Goal: Task Accomplishment & Management: Manage account settings

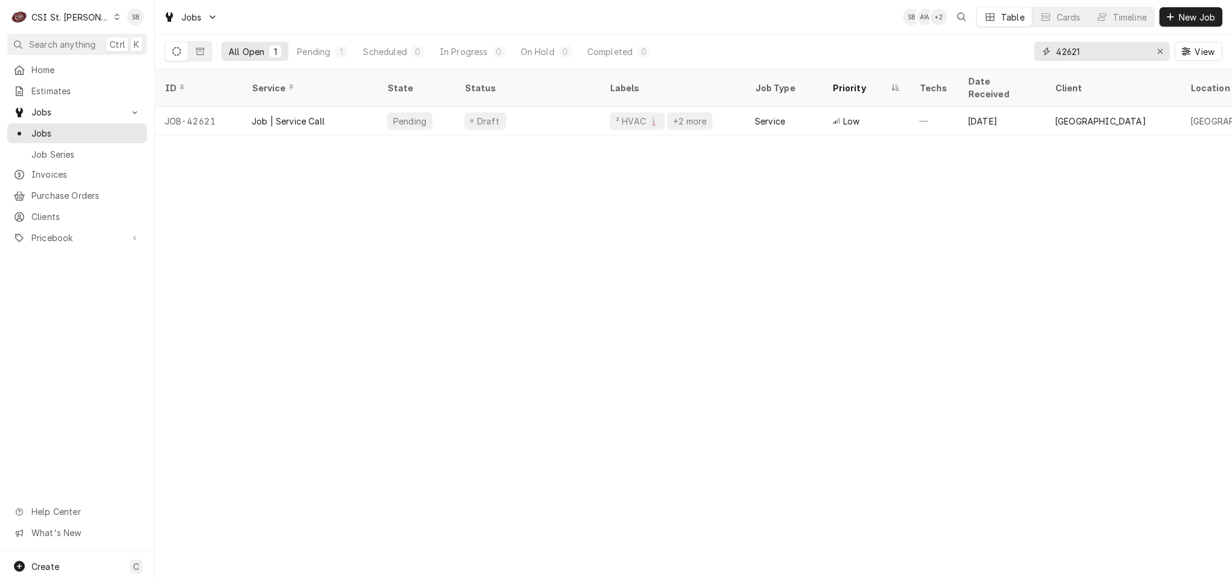
click at [1078, 51] on input "42621" at bounding box center [1101, 51] width 91 height 19
click at [1078, 50] on input "42621" at bounding box center [1101, 51] width 91 height 19
type input "41934"
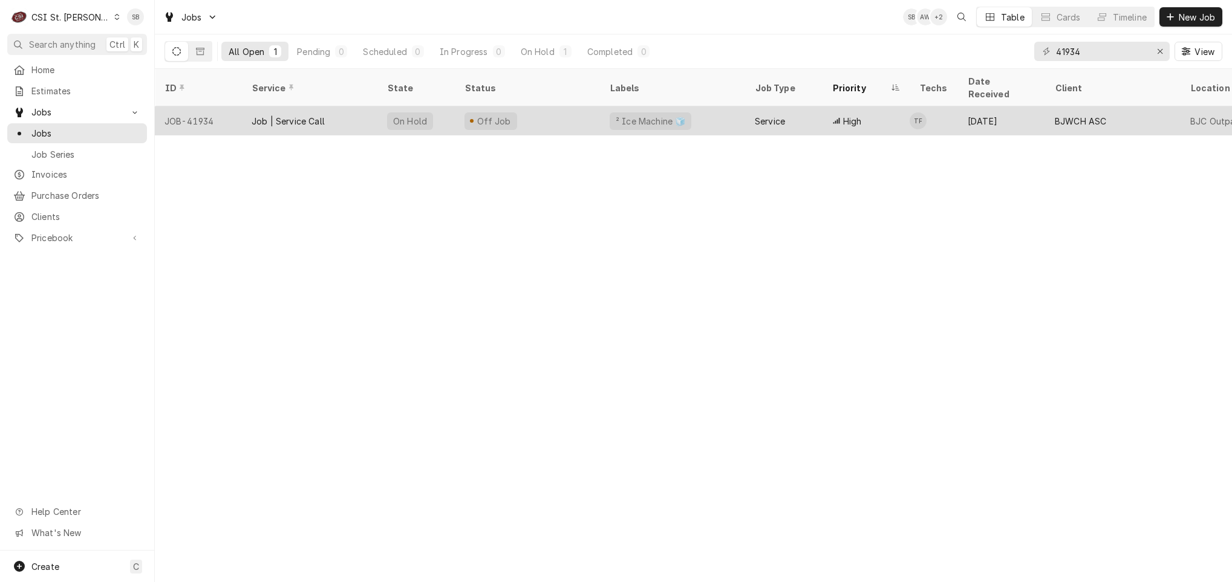
click at [296, 113] on div "Job | Service Call" at bounding box center [309, 120] width 135 height 29
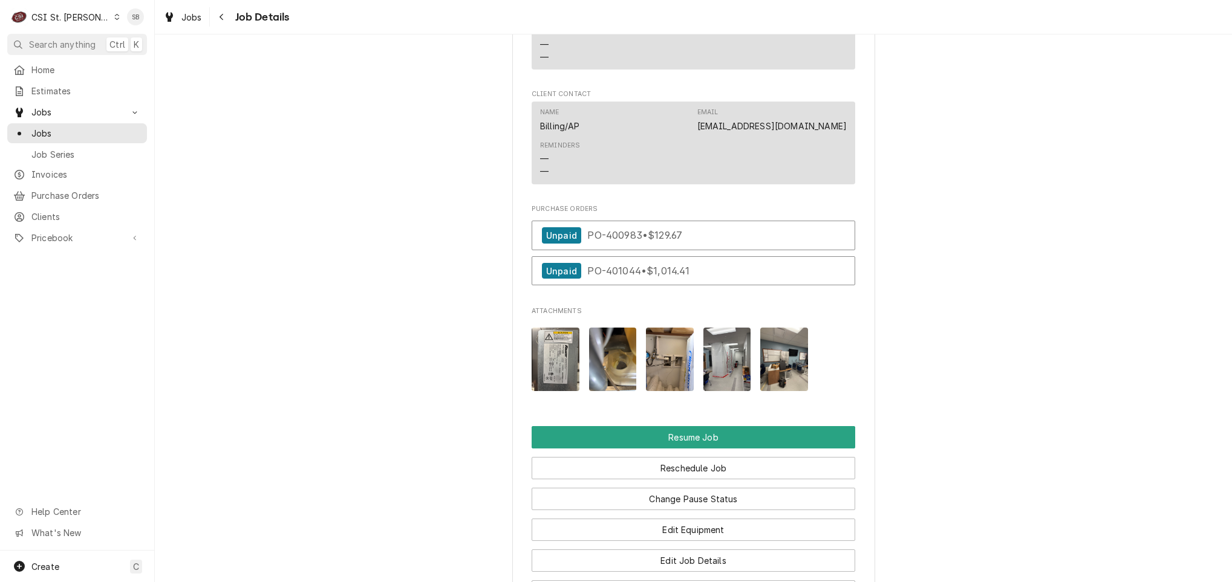
scroll to position [1780, 0]
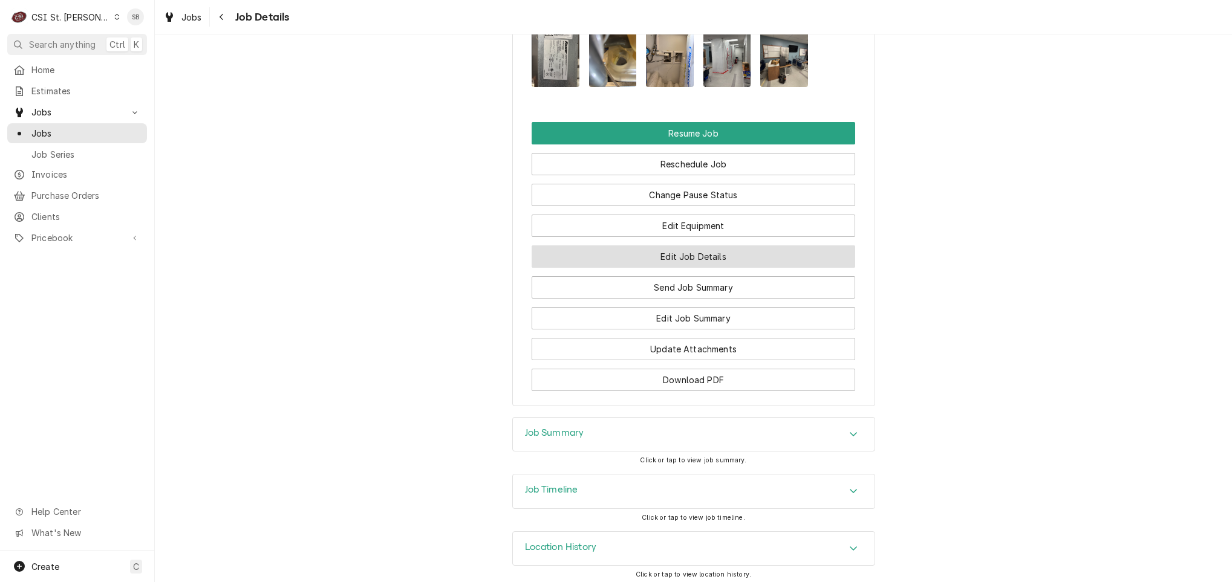
click at [674, 246] on button "Edit Job Details" at bounding box center [694, 257] width 324 height 22
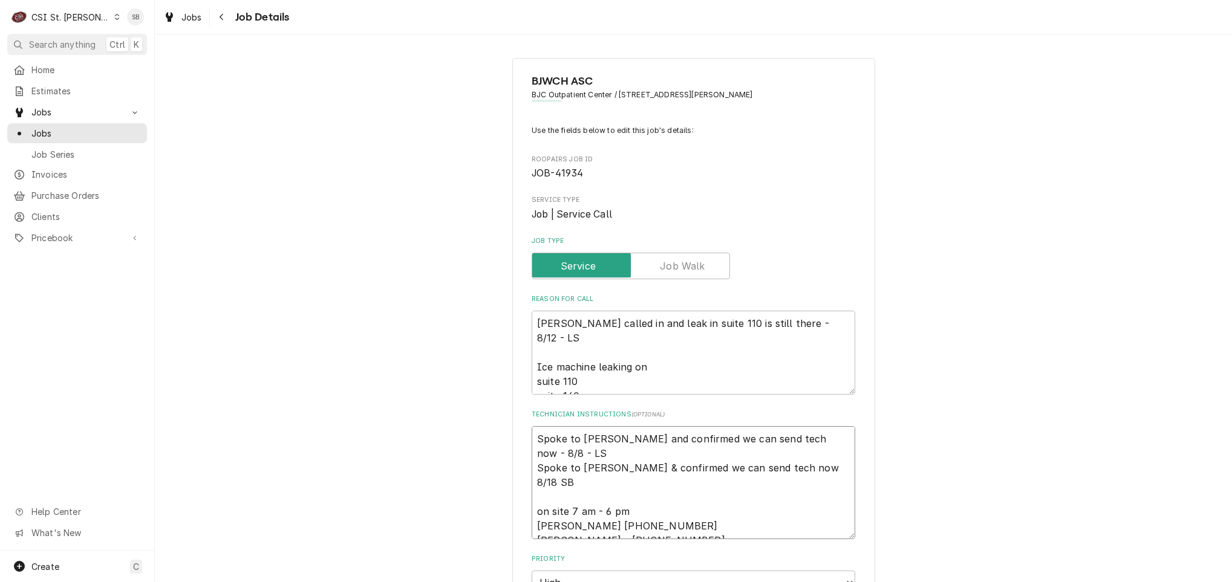
click at [709, 524] on textarea "Spoke to Jeff and confirmed we can send tech now - 8/8 - LS Spoke to Jeff & con…" at bounding box center [694, 482] width 324 height 113
type textarea "x"
type textarea "Spoke to Jeff and confirmed we can send tech now - 8/8 - LS Spoke to Jeff & con…"
type textarea "x"
type textarea "Spoke to Jeff and confirmed we can send tech now - 8/8 - LS Spoke to Jeff & con…"
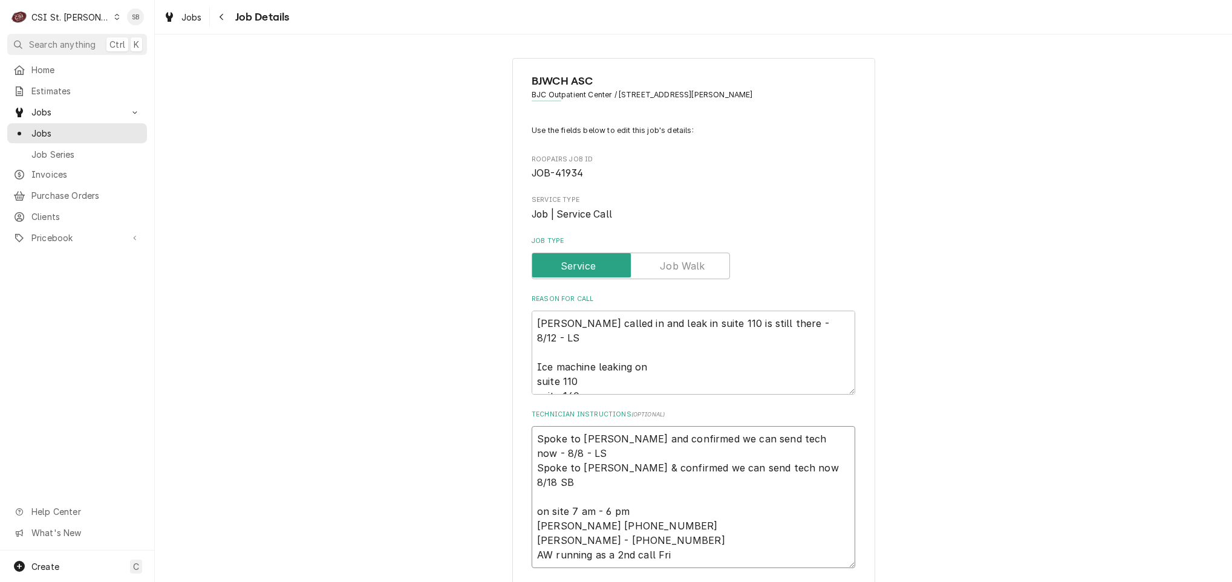
type textarea "x"
type textarea "Spoke to Jeff and confirmed we can send tech now - 8/8 - LS Spoke to Jeff & con…"
type textarea "x"
type textarea "Spoke to Jeff and confirmed we can send tech now - 8/8 - LS Spoke to Jeff & con…"
type textarea "x"
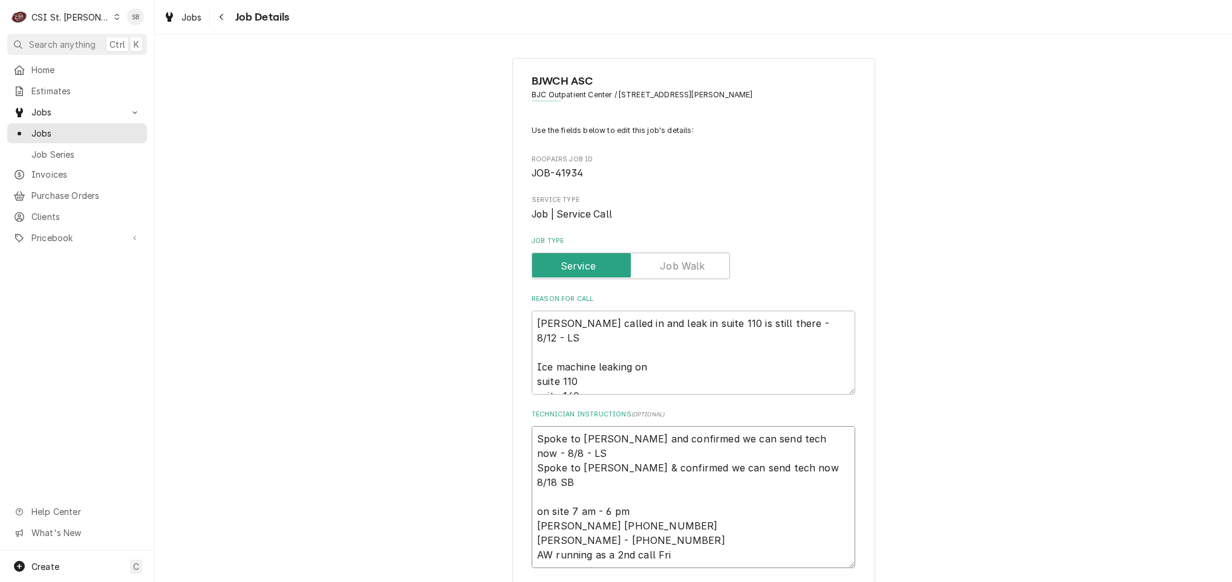
type textarea "Spoke to Jeff and confirmed we can send tech now - 8/8 - LS Spoke to Jeff & con…"
type textarea "x"
type textarea "Spoke to Jeff and confirmed we can send tech now - 8/8 - LS Spoke to Jeff & con…"
type textarea "x"
type textarea "Spoke to Jeff and confirmed we can send tech now - 8/8 - LS Spoke to Jeff & con…"
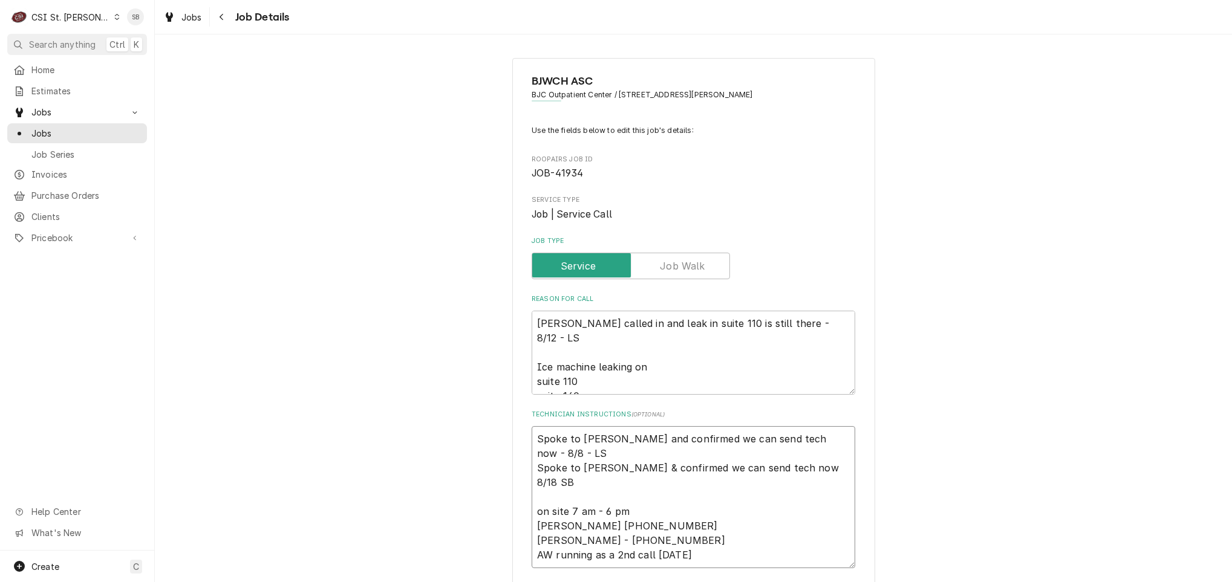
type textarea "x"
type textarea "Spoke to Jeff and confirmed we can send tech now - 8/8 - LS Spoke to Jeff & con…"
type textarea "x"
type textarea "Spoke to Jeff and confirmed we can send tech now - 8/8 - LS Spoke to Jeff & con…"
type textarea "x"
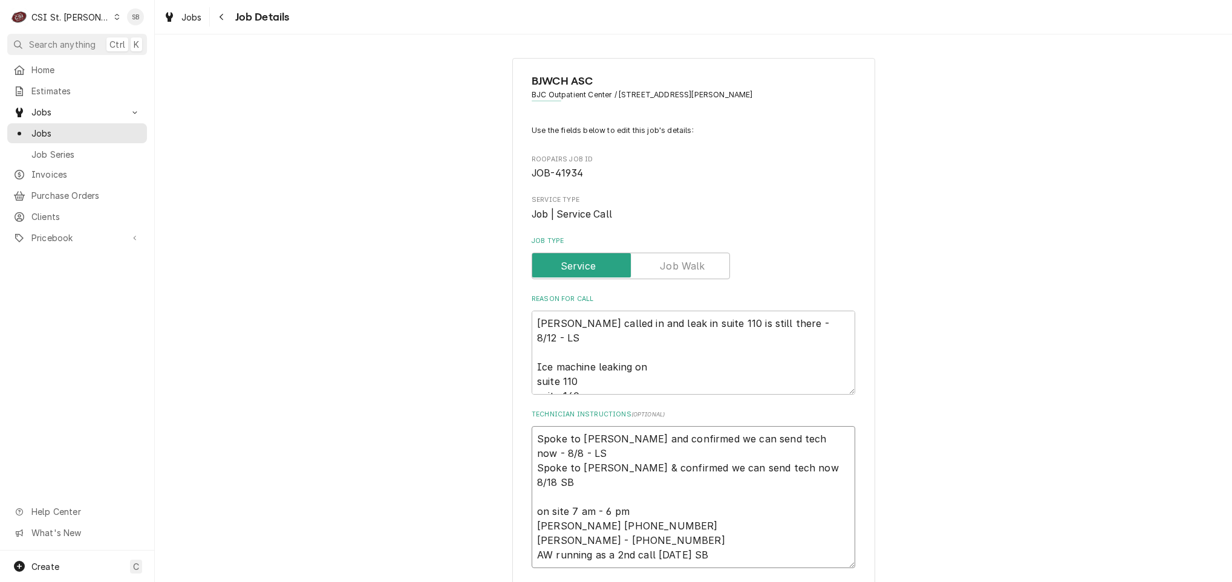
type textarea "Spoke to Jeff and confirmed we can send tech now - 8/8 - LS Spoke to Jeff & con…"
type textarea "x"
type textarea "Spoke to Jeff and confirmed we can send tech now - 8/8 - LS Spoke to Jeff & con…"
type textarea "x"
type textarea "Spoke to Jeff and confirmed we can send tech now - 8/8 - LS Spoke to Jeff & con…"
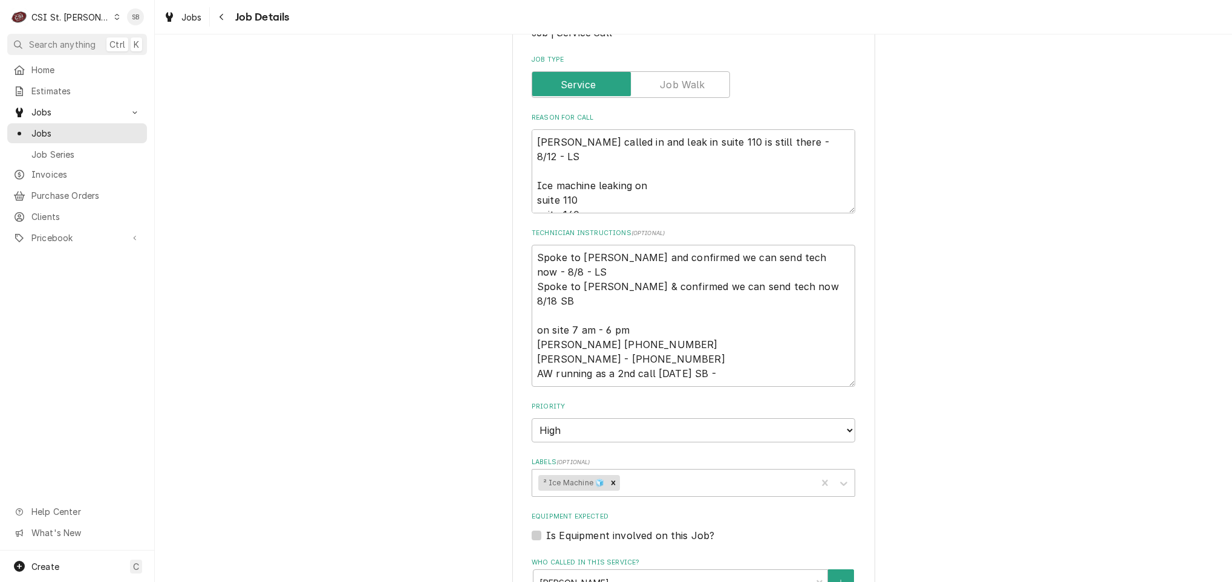
scroll to position [272, 0]
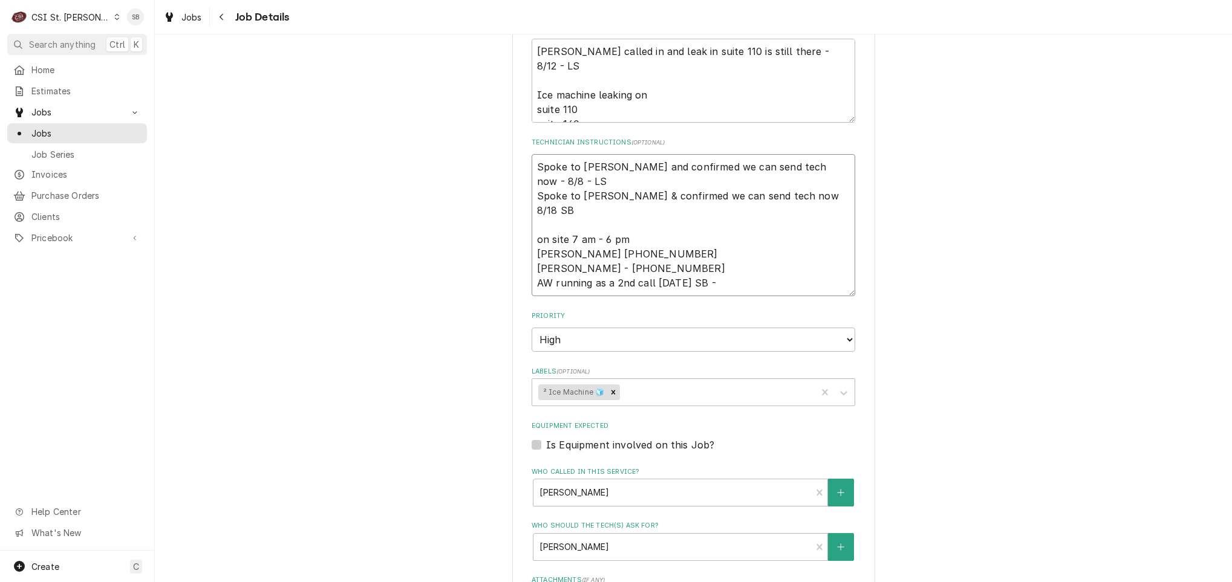
drag, startPoint x: 615, startPoint y: 285, endPoint x: 590, endPoint y: 296, distance: 26.8
click at [617, 285] on textarea "Spoke to Jeff and confirmed we can send tech now - 8/8 - LS Spoke to Jeff & con…" at bounding box center [694, 225] width 324 height 142
type textarea "x"
type textarea "Spoke to Jeff and confirmed we can send tech now - 8/8 - LS Spoke to Jeff & con…"
type textarea "x"
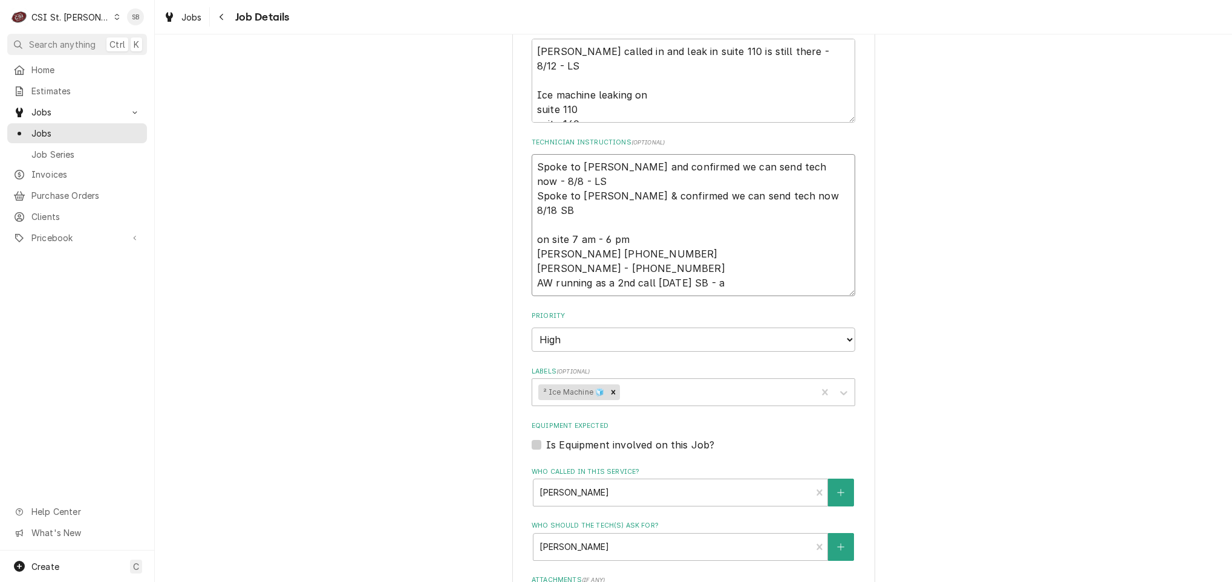
type textarea "Spoke to Jeff and confirmed we can send tech now - 8/8 - LS Spoke to Jeff & con…"
type textarea "x"
type textarea "Spoke to Jeff and confirmed we can send tech now - 8/8 - LS Spoke to Jeff & con…"
type textarea "x"
type textarea "Spoke to Jeff and confirmed we can send tech now - 8/8 - LS Spoke to Jeff & con…"
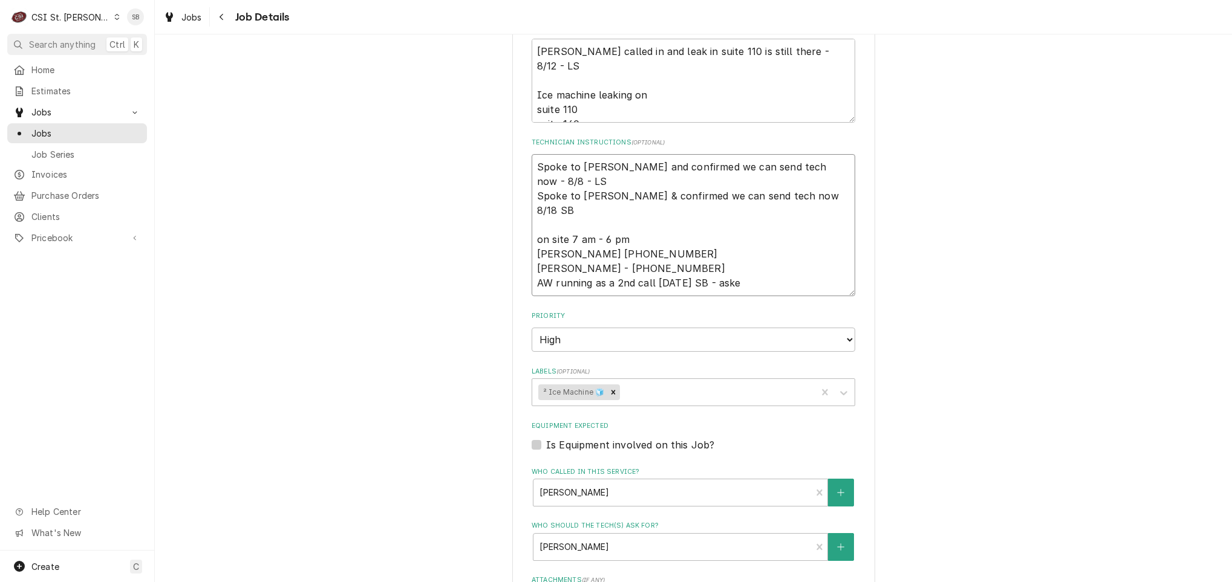
type textarea "x"
type textarea "Spoke to Jeff and confirmed we can send tech now - 8/8 - LS Spoke to Jeff & con…"
type textarea "x"
type textarea "Spoke to Jeff and confirmed we can send tech now - 8/8 - LS Spoke to Jeff & con…"
type textarea "x"
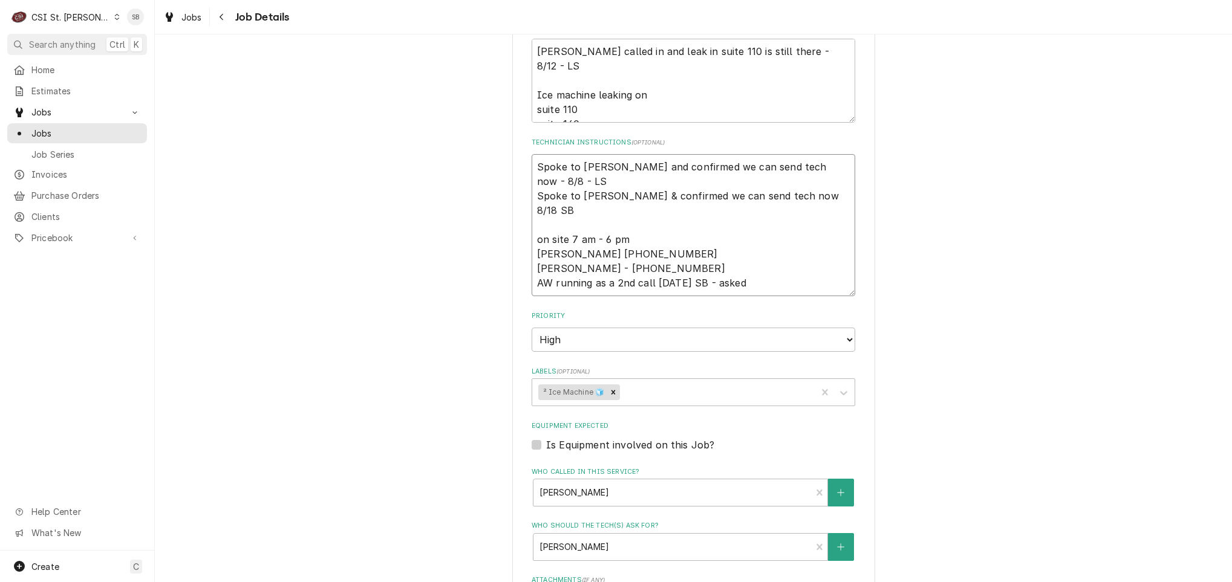
type textarea "Spoke to Jeff and confirmed we can send tech now - 8/8 - LS Spoke to Jeff & con…"
type textarea "x"
type textarea "Spoke to Jeff and confirmed we can send tech now - 8/8 - LS Spoke to Jeff & con…"
type textarea "x"
type textarea "Spoke to Jeff and confirmed we can send tech now - 8/8 - LS Spoke to Jeff & con…"
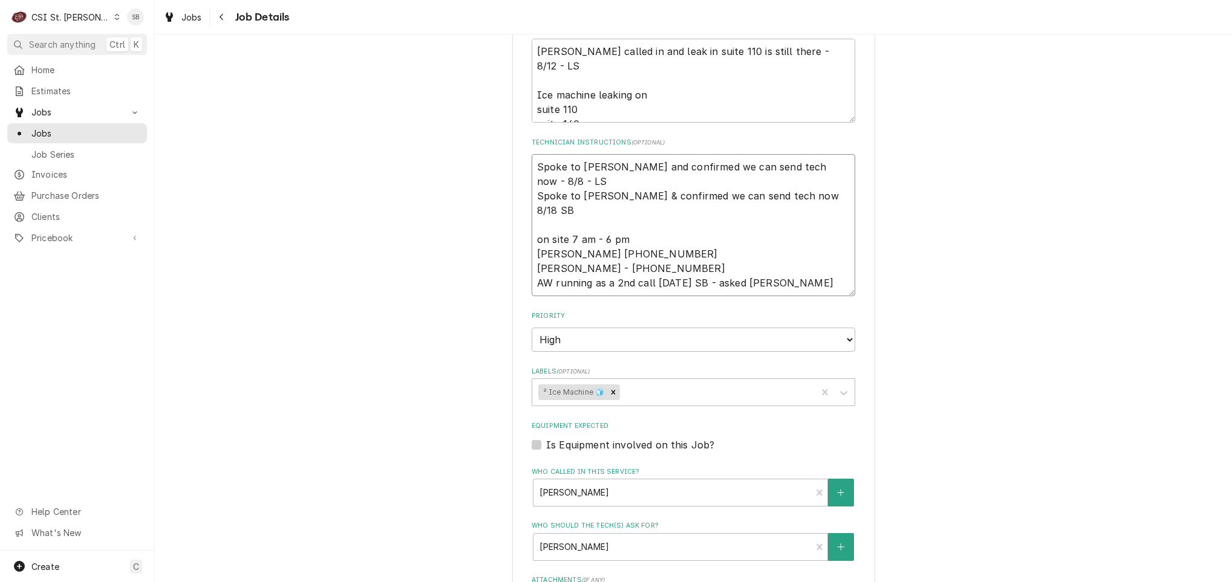
type textarea "x"
type textarea "Spoke to Jeff and confirmed we can send tech now - 8/8 - LS Spoke to Jeff & con…"
type textarea "x"
type textarea "Spoke to Jeff and confirmed we can send tech now - 8/8 - LS Spoke to Jeff & con…"
type textarea "x"
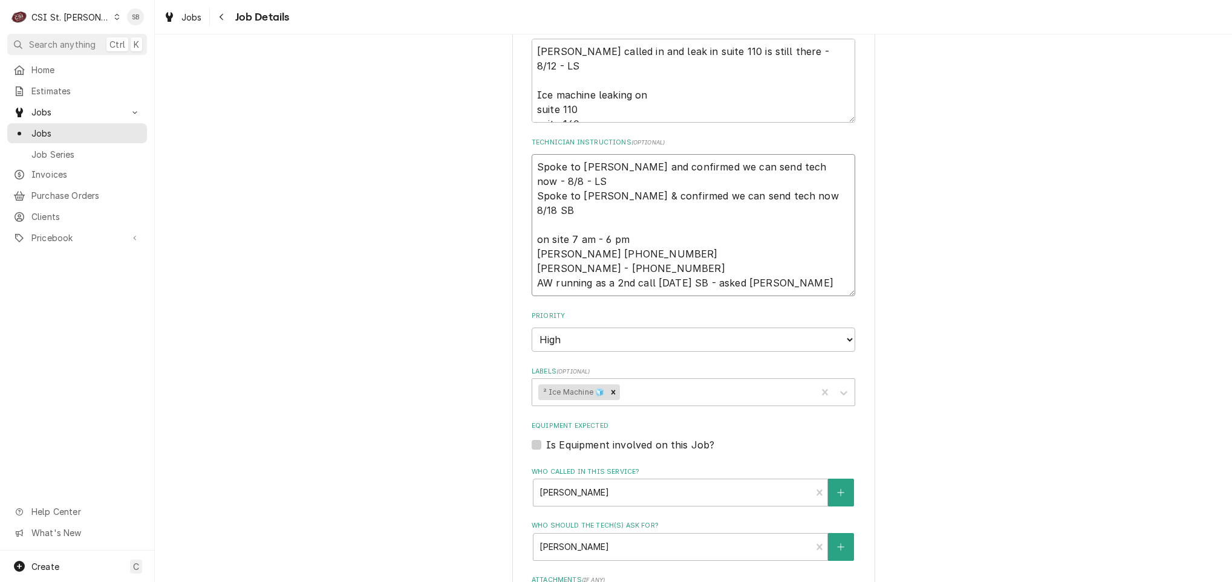
type textarea "Spoke to Jeff and confirmed we can send tech now - 8/8 - LS Spoke to Jeff & con…"
type textarea "x"
type textarea "Spoke to Jeff and confirmed we can send tech now - 8/8 - LS Spoke to Jeff & con…"
type textarea "x"
type textarea "Spoke to Jeff and confirmed we can send tech now - 8/8 - LS Spoke to Jeff & con…"
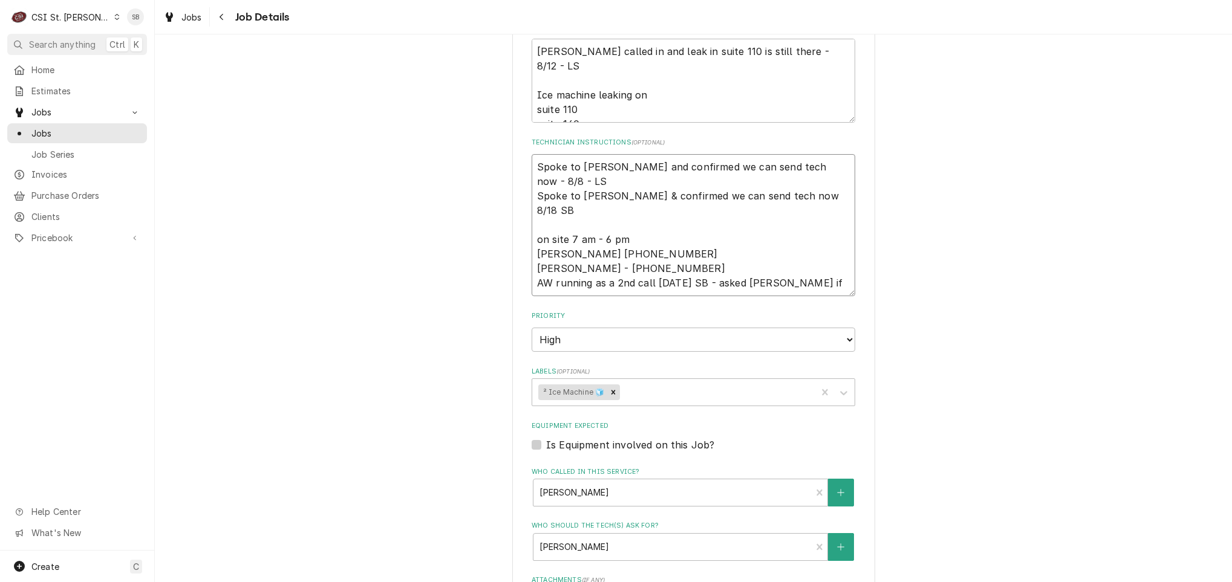
type textarea "x"
type textarea "Spoke to Jeff and confirmed we can send tech now - 8/8 - LS Spoke to Jeff & con…"
type textarea "x"
type textarea "Spoke to Jeff and confirmed we can send tech now - 8/8 - LS Spoke to Jeff & con…"
type textarea "x"
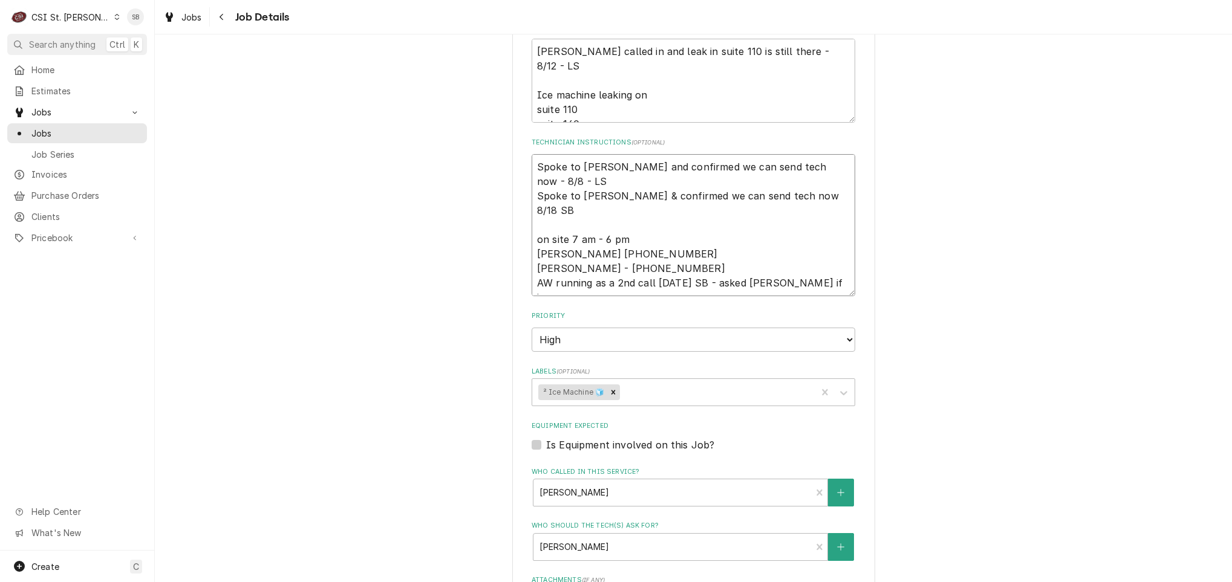
type textarea "Spoke to Jeff and confirmed we can send tech now - 8/8 - LS Spoke to Jeff & con…"
type textarea "x"
type textarea "Spoke to Jeff and confirmed we can send tech now - 8/8 - LS Spoke to Jeff & con…"
type textarea "x"
type textarea "Spoke to Jeff and confirmed we can send tech now - 8/8 - LS Spoke to Jeff & con…"
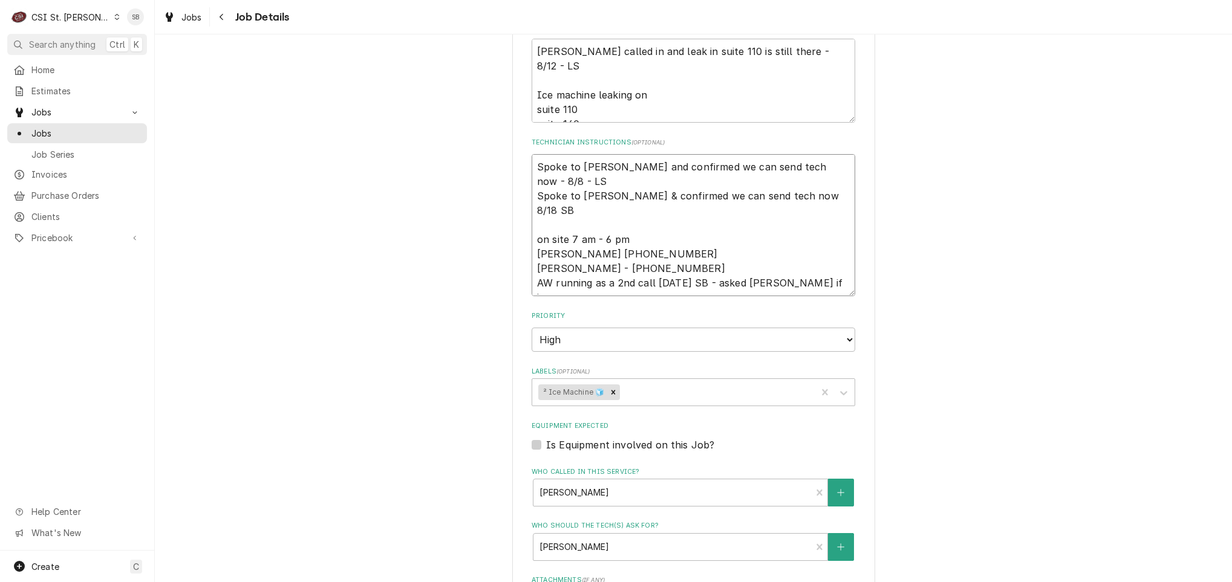
type textarea "x"
type textarea "Spoke to Jeff and confirmed we can send tech now - 8/8 - LS Spoke to Jeff & con…"
type textarea "x"
type textarea "Spoke to Jeff and confirmed we can send tech now - 8/8 - LS Spoke to Jeff & con…"
type textarea "x"
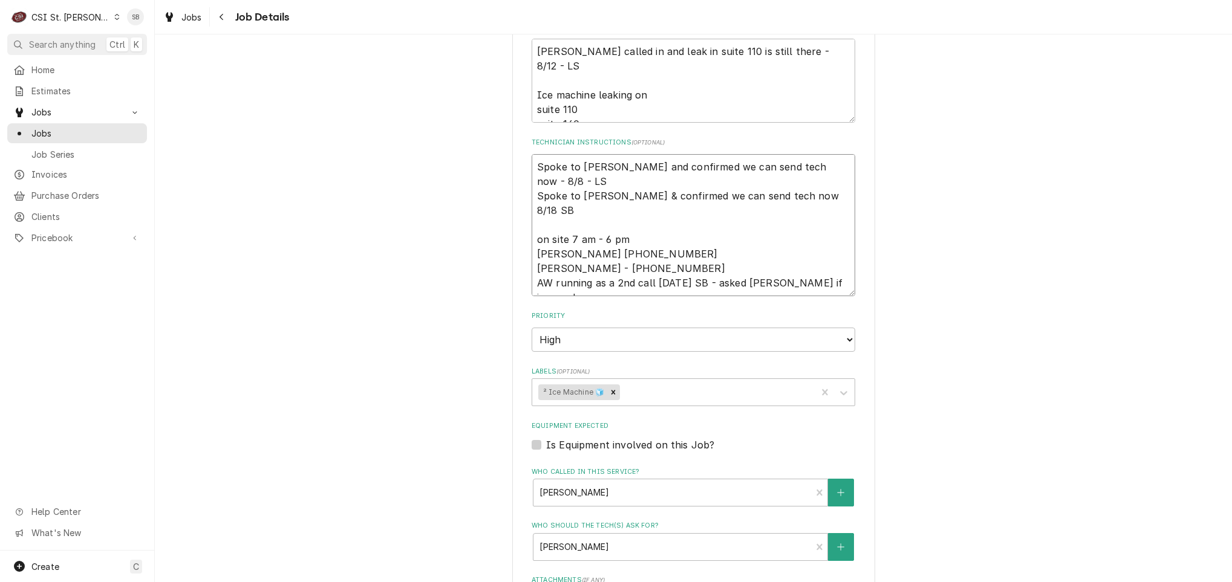
type textarea "Spoke to Jeff and confirmed we can send tech now - 8/8 - LS Spoke to Jeff & con…"
type textarea "x"
type textarea "Spoke to Jeff and confirmed we can send tech now - 8/8 - LS Spoke to Jeff & con…"
type textarea "x"
type textarea "Spoke to Jeff and confirmed we can send tech now - 8/8 - LS Spoke to Jeff & con…"
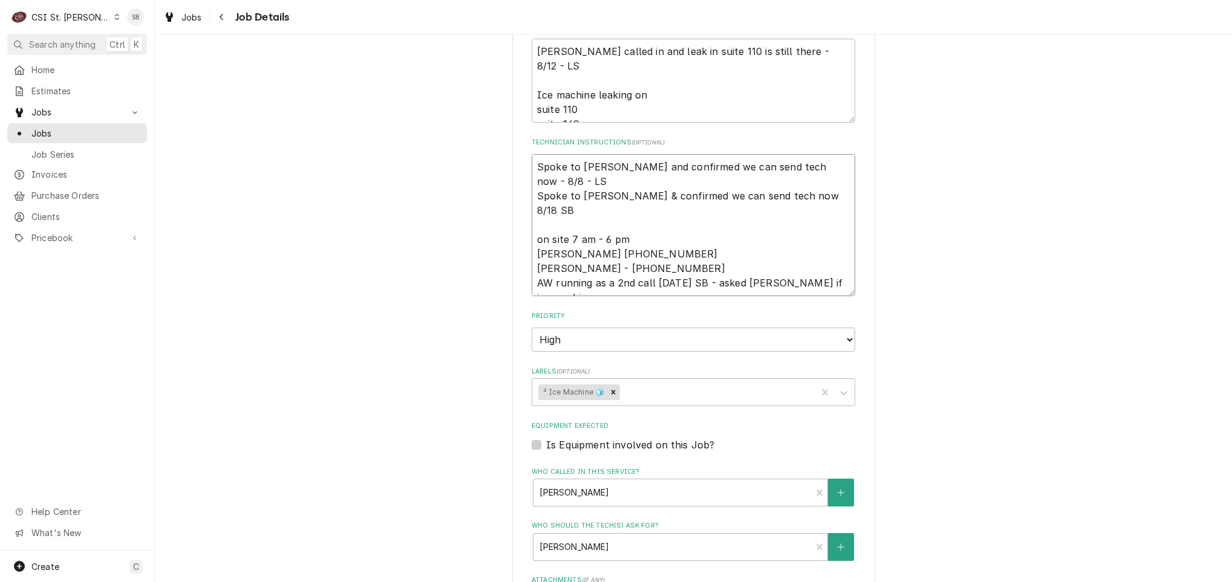
type textarea "x"
type textarea "Spoke to Jeff and confirmed we can send tech now - 8/8 - LS Spoke to Jeff & con…"
type textarea "x"
type textarea "Spoke to Jeff and confirmed we can send tech now - 8/8 - LS Spoke to Jeff & con…"
type textarea "x"
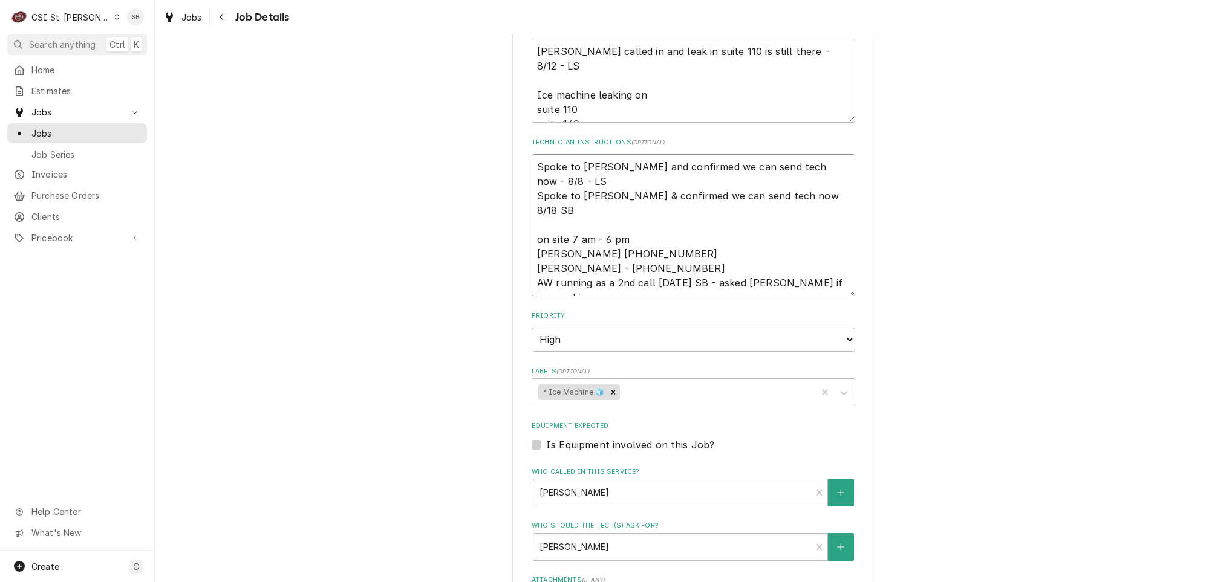
type textarea "Spoke to Jeff and confirmed we can send tech now - 8/8 - LS Spoke to Jeff & con…"
type textarea "x"
type textarea "Spoke to Jeff and confirmed we can send tech now - 8/8 - LS Spoke to Jeff & con…"
type textarea "x"
type textarea "Spoke to Jeff and confirmed we can send tech now - 8/8 - LS Spoke to Jeff & con…"
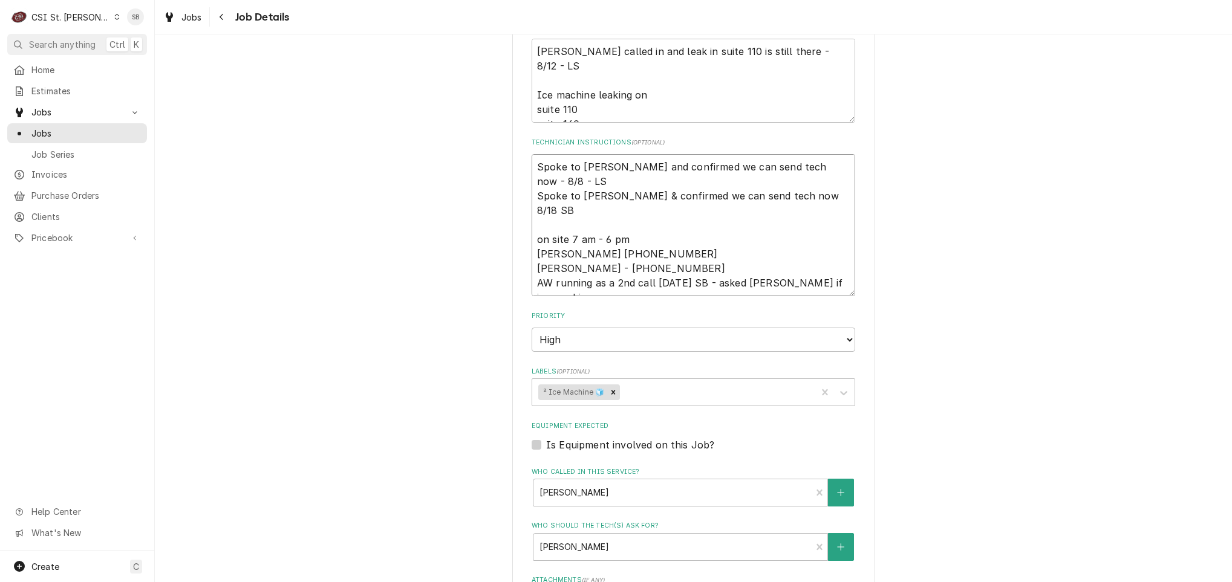
type textarea "x"
type textarea "Spoke to Jeff and confirmed we can send tech now - 8/8 - LS Spoke to Jeff & con…"
type textarea "x"
type textarea "Spoke to Jeff and confirmed we can send tech now - 8/8 - LS Spoke to Jeff & con…"
type textarea "x"
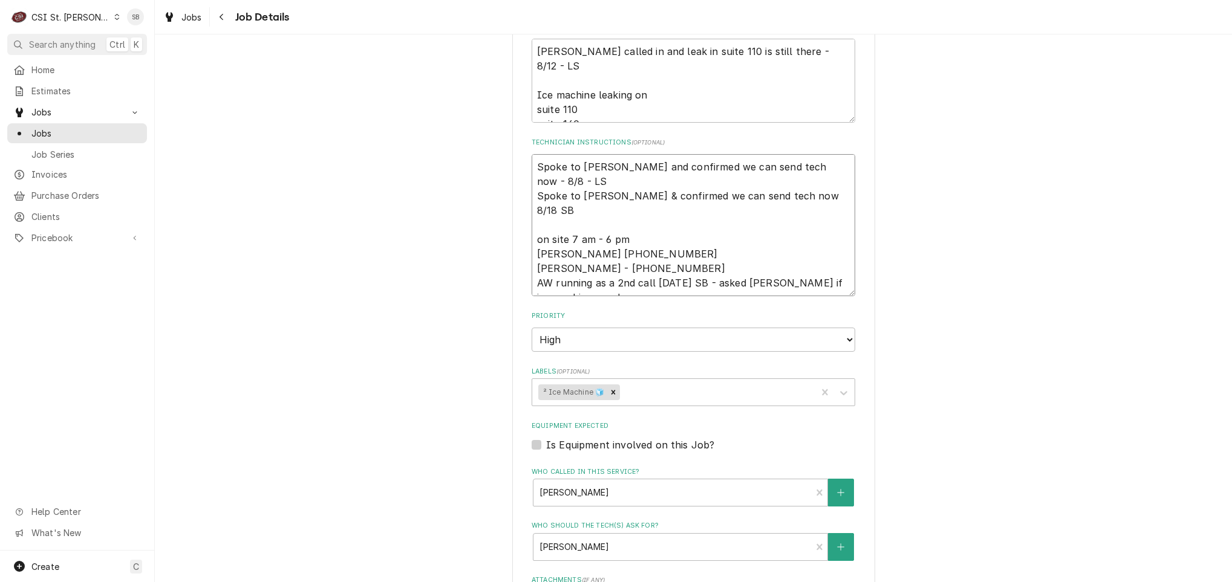
type textarea "Spoke to Jeff and confirmed we can send tech now - 8/8 - LS Spoke to Jeff & con…"
type textarea "x"
type textarea "Spoke to Jeff and confirmed we can send tech now - 8/8 - LS Spoke to Jeff & con…"
type textarea "x"
type textarea "Spoke to Jeff and confirmed we can send tech now - 8/8 - LS Spoke to Jeff & con…"
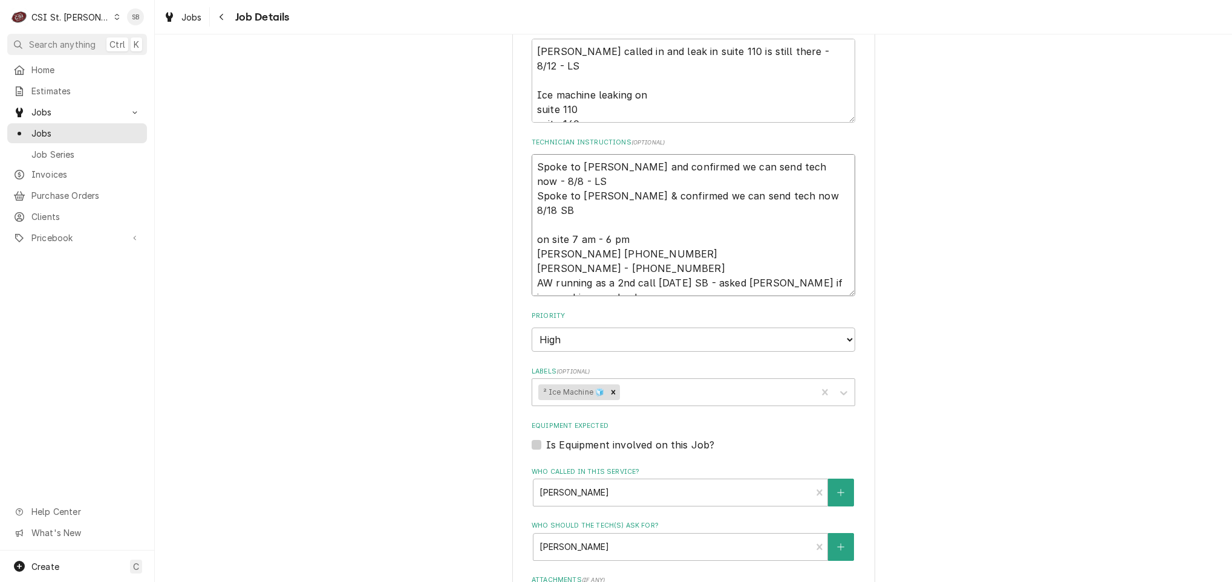
type textarea "x"
type textarea "Spoke to Jeff and confirmed we can send tech now - 8/8 - LS Spoke to Jeff & con…"
type textarea "x"
type textarea "Spoke to Jeff and confirmed we can send tech now - 8/8 - LS Spoke to Jeff & con…"
type textarea "x"
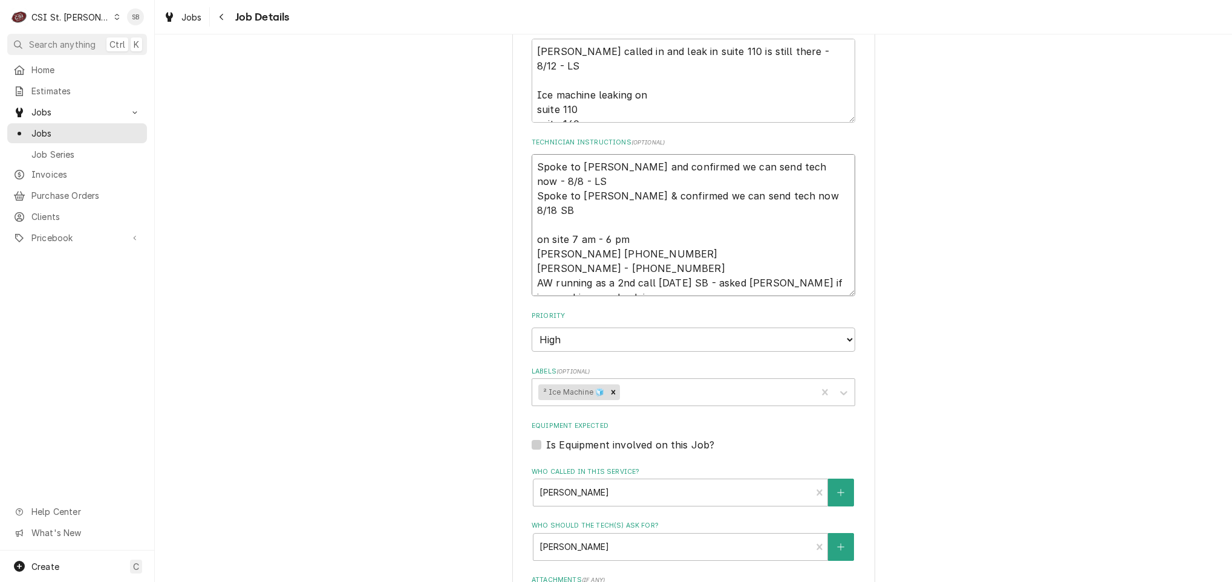
type textarea "Spoke to Jeff and confirmed we can send tech now - 8/8 - LS Spoke to Jeff & con…"
type textarea "x"
type textarea "Spoke to Jeff and confirmed we can send tech now - 8/8 - LS Spoke to Jeff & con…"
type textarea "x"
type textarea "Spoke to Jeff and confirmed we can send tech now - 8/8 - LS Spoke to Jeff & con…"
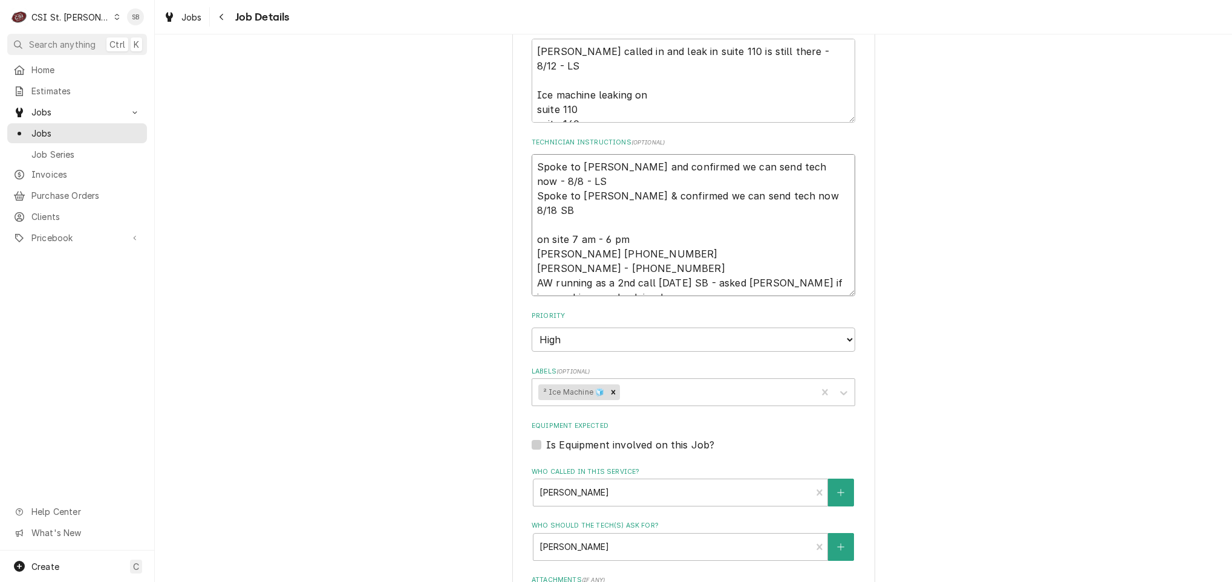
type textarea "x"
type textarea "Spoke to Jeff and confirmed we can send tech now - 8/8 - LS Spoke to Jeff & con…"
type textarea "x"
type textarea "Spoke to Jeff and confirmed we can send tech now - 8/8 - LS Spoke to Jeff & con…"
type textarea "x"
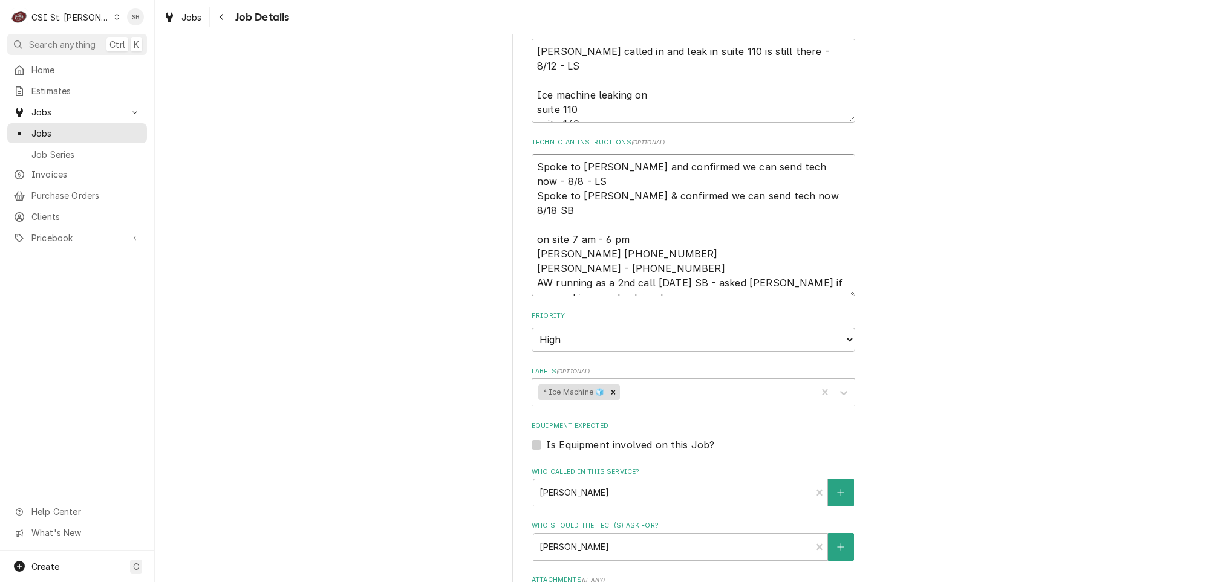
type textarea "Spoke to Jeff and confirmed we can send tech now - 8/8 - LS Spoke to Jeff & con…"
type textarea "x"
type textarea "Spoke to Jeff and confirmed we can send tech now - 8/8 - LS Spoke to Jeff & con…"
type textarea "x"
type textarea "Spoke to Jeff and confirmed we can send tech now - 8/8 - LS Spoke to Jeff & con…"
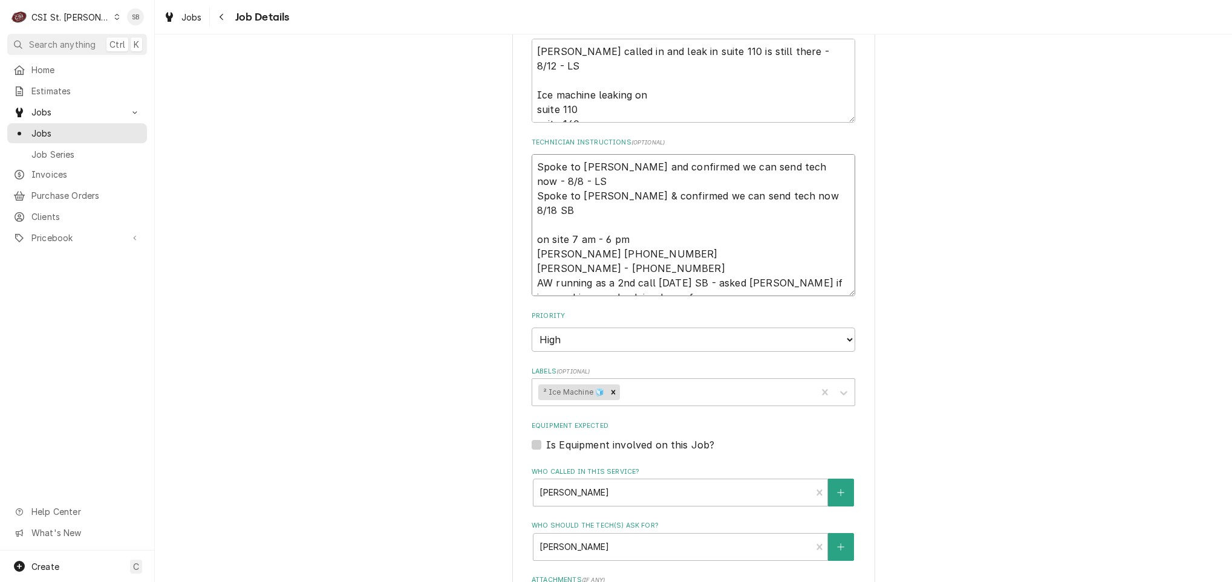
type textarea "x"
type textarea "Spoke to Jeff and confirmed we can send tech now - 8/8 - LS Spoke to Jeff & con…"
type textarea "x"
type textarea "Spoke to Jeff and confirmed we can send tech now - 8/8 - LS Spoke to Jeff & con…"
type textarea "x"
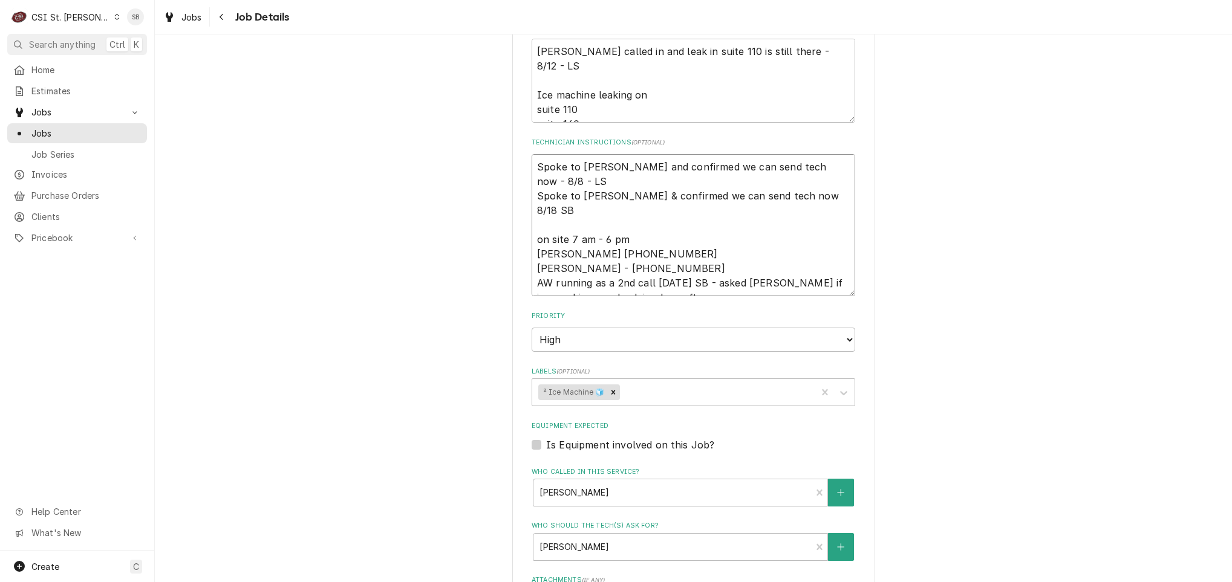
type textarea "Spoke to Jeff and confirmed we can send tech now - 8/8 - LS Spoke to Jeff & con…"
type textarea "x"
type textarea "Spoke to Jeff and confirmed we can send tech now - 8/8 - LS Spoke to Jeff & con…"
type textarea "x"
type textarea "Spoke to Jeff and confirmed we can send tech now - 8/8 - LS Spoke to Jeff & con…"
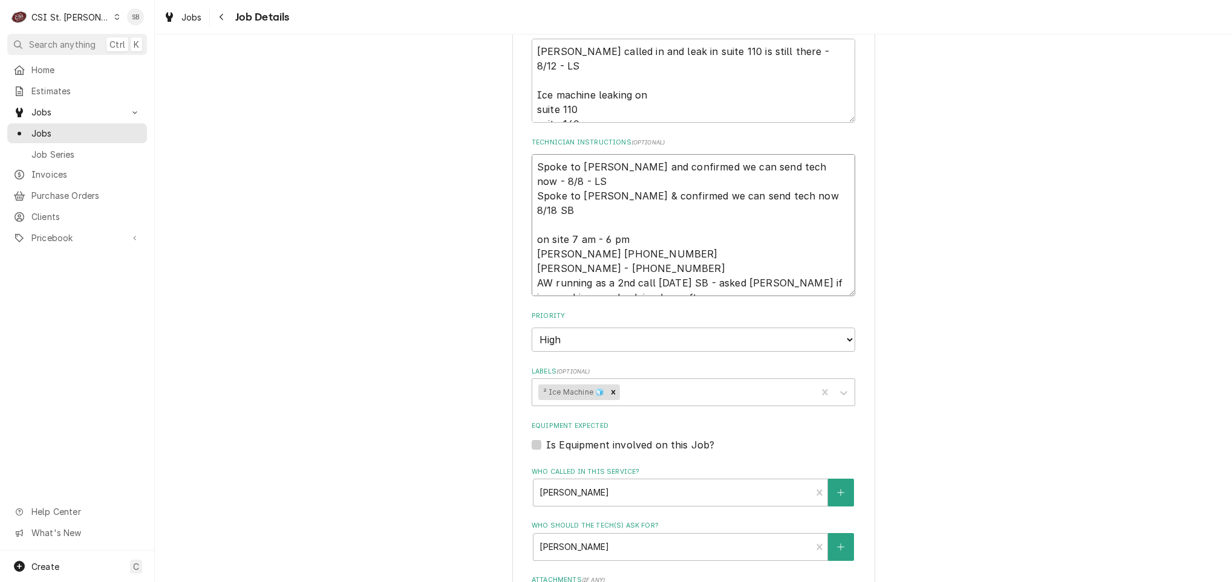
type textarea "x"
type textarea "Spoke to Jeff and confirmed we can send tech now - 8/8 - LS Spoke to Jeff & con…"
type textarea "x"
type textarea "Spoke to Jeff and confirmed we can send tech now - 8/8 - LS Spoke to Jeff & con…"
type textarea "x"
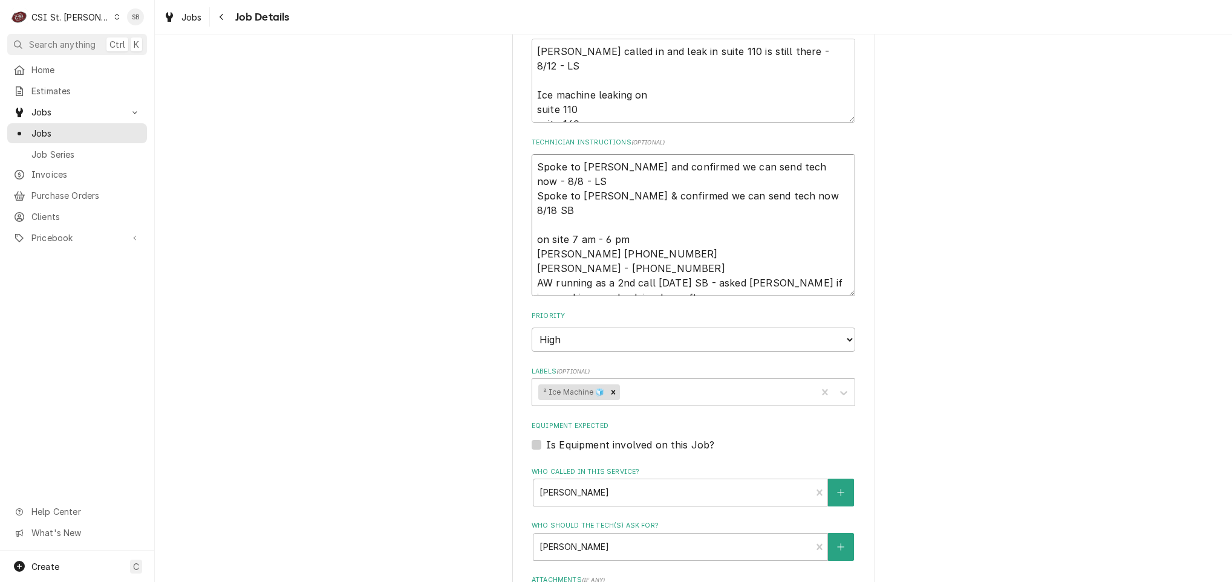
type textarea "Spoke to Jeff and confirmed we can send tech now - 8/8 - LS Spoke to Jeff & con…"
type textarea "x"
type textarea "Spoke to Jeff and confirmed we can send tech now - 8/8 - LS Spoke to Jeff & con…"
type textarea "x"
type textarea "Spoke to Jeff and confirmed we can send tech now - 8/8 - LS Spoke to Jeff & con…"
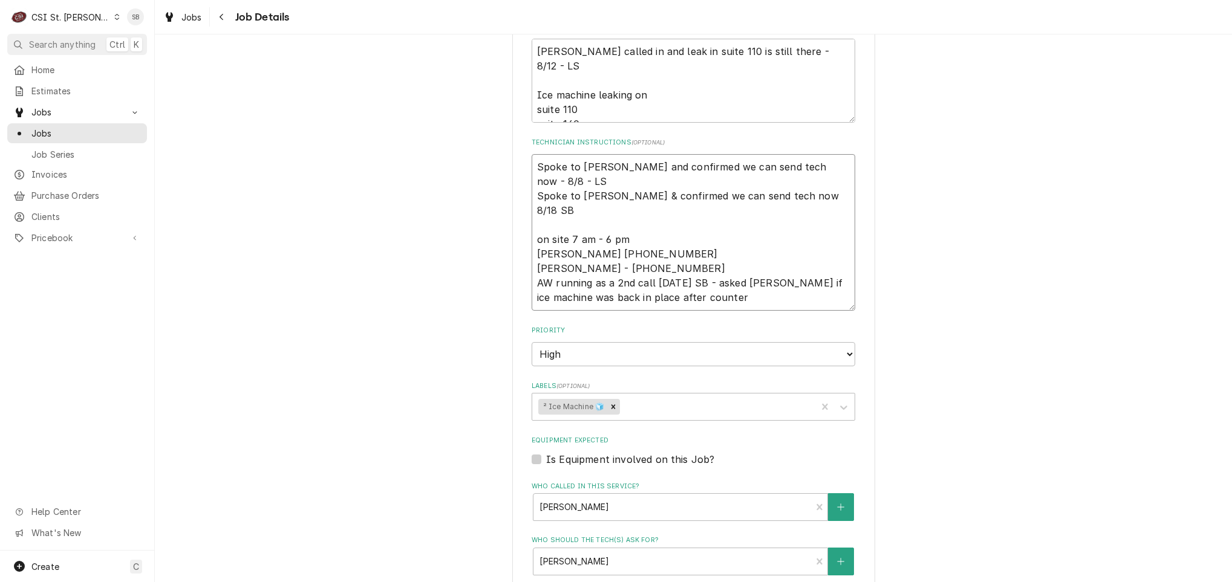
type textarea "x"
type textarea "Spoke to Jeff and confirmed we can send tech now - 8/8 - LS Spoke to Jeff & con…"
type textarea "x"
type textarea "Spoke to Jeff and confirmed we can send tech now - 8/8 - LS Spoke to Jeff & con…"
type textarea "x"
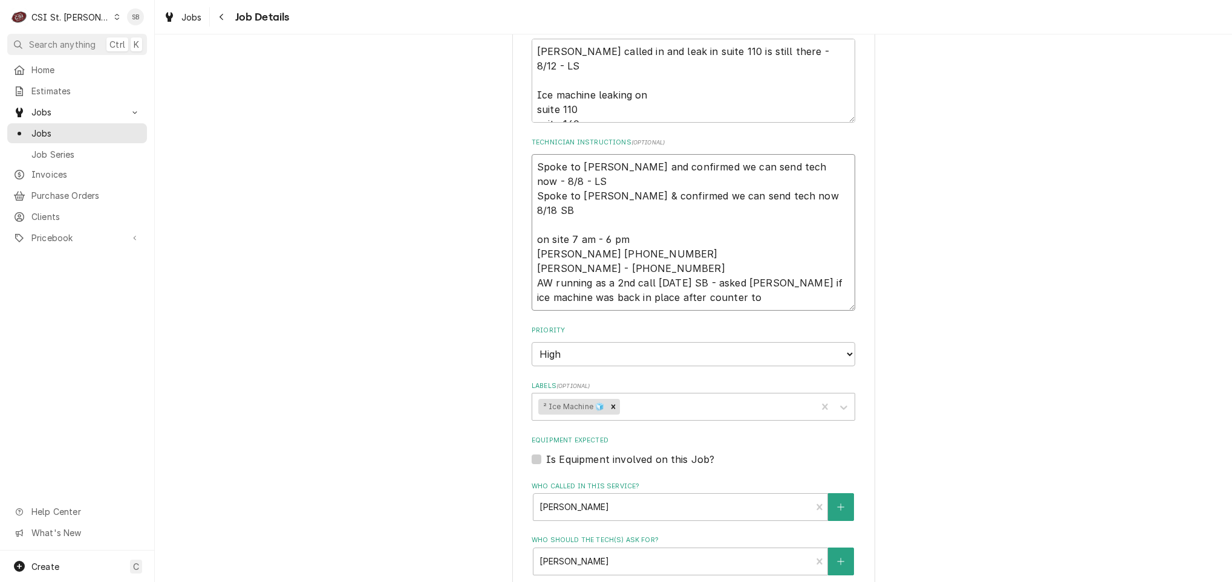
type textarea "Spoke to Jeff and confirmed we can send tech now - 8/8 - LS Spoke to Jeff & con…"
type textarea "x"
type textarea "Spoke to Jeff and confirmed we can send tech now - 8/8 - LS Spoke to Jeff & con…"
type textarea "x"
type textarea "Spoke to Jeff and confirmed we can send tech now - 8/8 - LS Spoke to Jeff & con…"
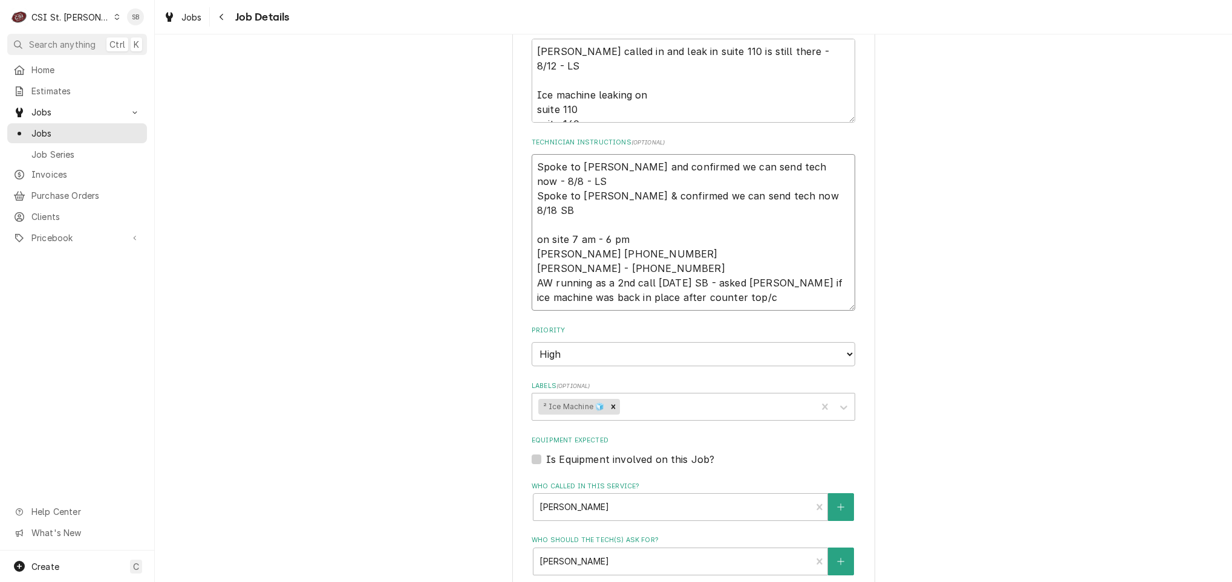
type textarea "x"
type textarea "Spoke to Jeff and confirmed we can send tech now - 8/8 - LS Spoke to Jeff & con…"
type textarea "x"
type textarea "Spoke to Jeff and confirmed we can send tech now - 8/8 - LS Spoke to Jeff & con…"
type textarea "x"
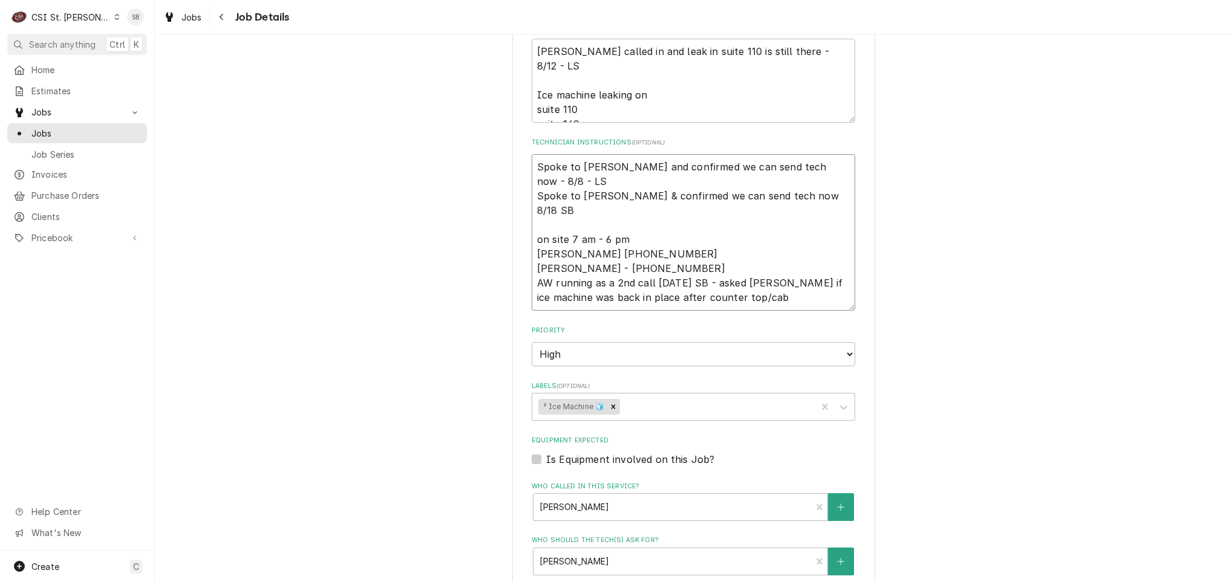
type textarea "Spoke to Jeff and confirmed we can send tech now - 8/8 - LS Spoke to Jeff & con…"
type textarea "x"
type textarea "Spoke to Jeff and confirmed we can send tech now - 8/8 - LS Spoke to Jeff & con…"
type textarea "x"
type textarea "Spoke to Jeff and confirmed we can send tech now - 8/8 - LS Spoke to Jeff & con…"
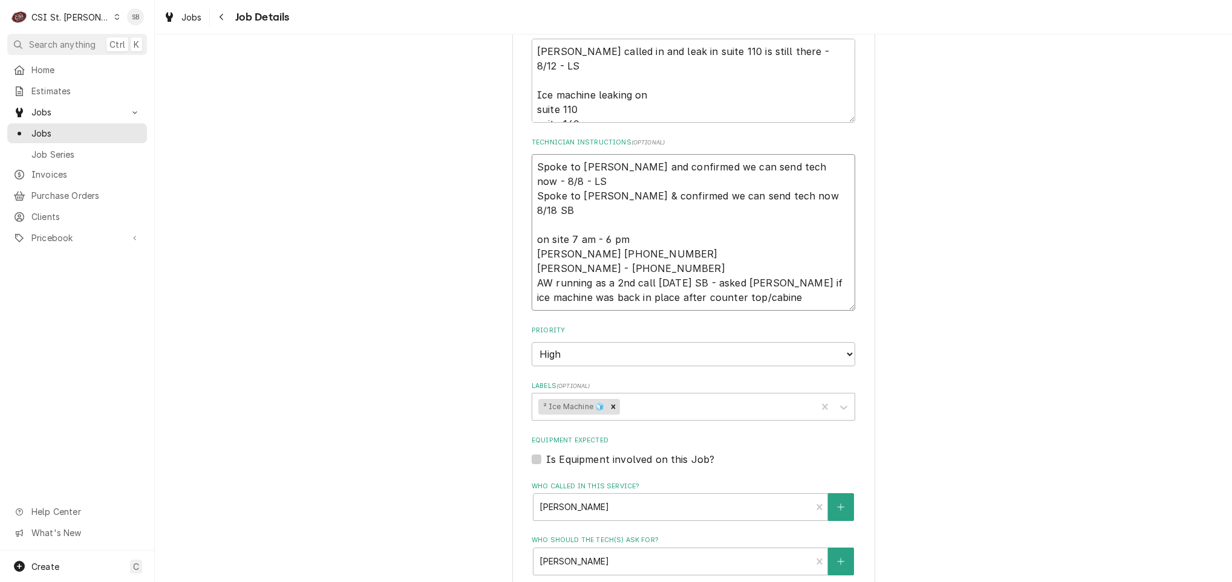
type textarea "x"
type textarea "Spoke to Jeff and confirmed we can send tech now - 8/8 - LS Spoke to Jeff & con…"
type textarea "x"
type textarea "Spoke to Jeff and confirmed we can send tech now - 8/8 - LS Spoke to Jeff & con…"
type textarea "x"
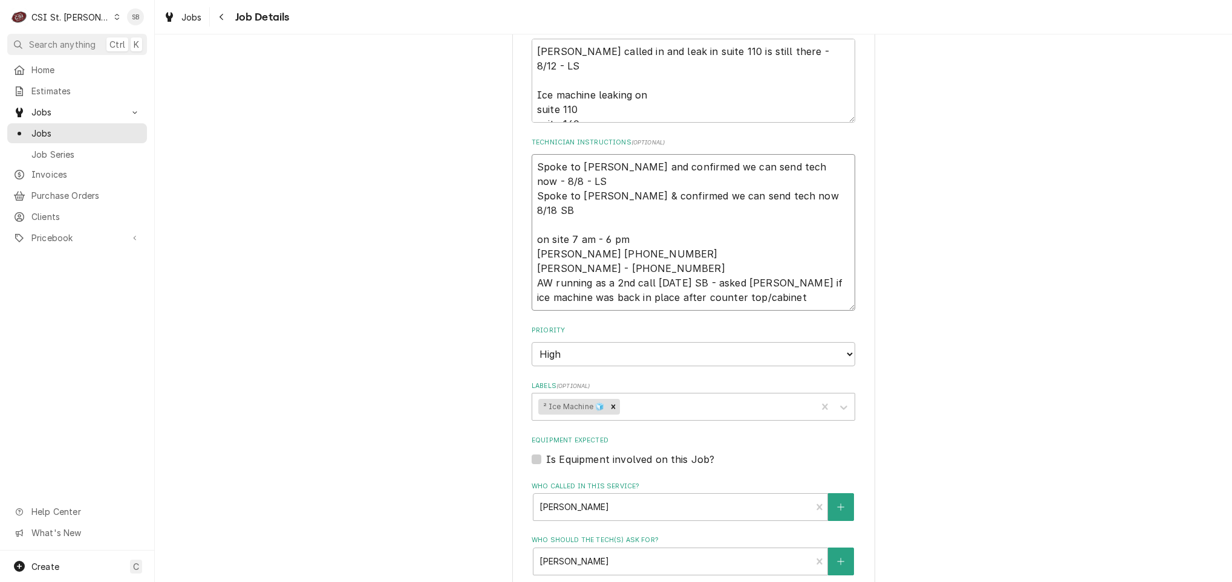
type textarea "Spoke to Jeff and confirmed we can send tech now - 8/8 - LS Spoke to Jeff & con…"
type textarea "x"
type textarea "Spoke to Jeff and confirmed we can send tech now - 8/8 - LS Spoke to Jeff & con…"
type textarea "x"
type textarea "Spoke to Jeff and confirmed we can send tech now - 8/8 - LS Spoke to Jeff & con…"
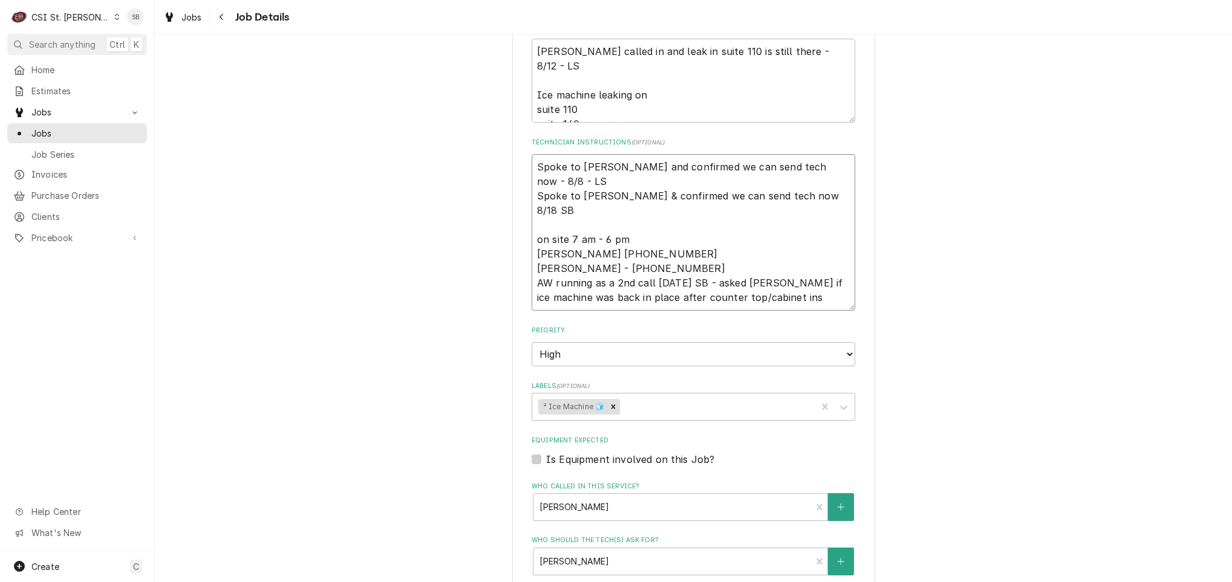
type textarea "x"
type textarea "Spoke to Jeff and confirmed we can send tech now - 8/8 - LS Spoke to Jeff & con…"
type textarea "x"
type textarea "Spoke to Jeff and confirmed we can send tech now - 8/8 - LS Spoke to Jeff & con…"
type textarea "x"
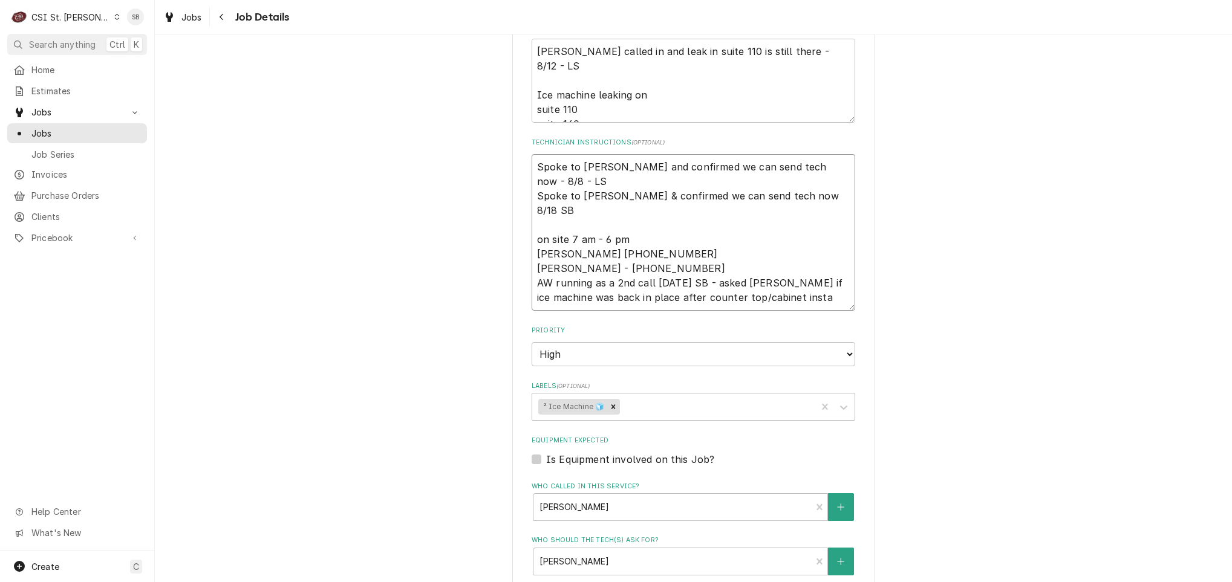
type textarea "Spoke to Jeff and confirmed we can send tech now - 8/8 - LS Spoke to Jeff & con…"
type textarea "x"
type textarea "Spoke to Jeff and confirmed we can send tech now - 8/8 - LS Spoke to Jeff & con…"
type textarea "x"
type textarea "Spoke to Jeff and confirmed we can send tech now - 8/8 - LS Spoke to Jeff & con…"
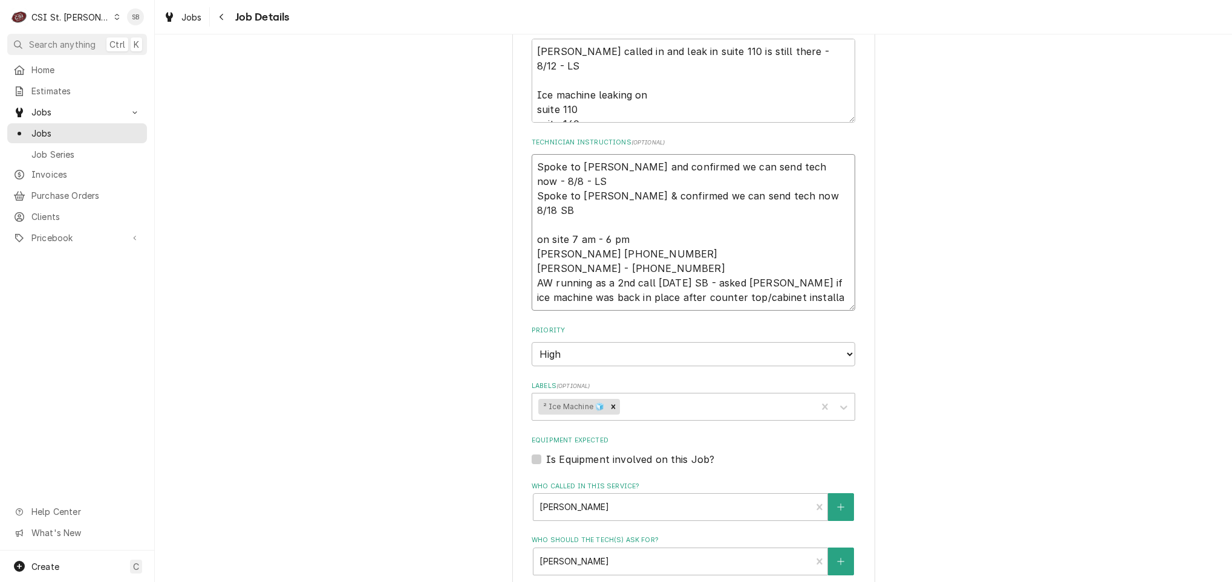
type textarea "x"
type textarea "Spoke to Jeff and confirmed we can send tech now - 8/8 - LS Spoke to Jeff & con…"
type textarea "x"
type textarea "Spoke to Jeff and confirmed we can send tech now - 8/8 - LS Spoke to Jeff & con…"
type textarea "x"
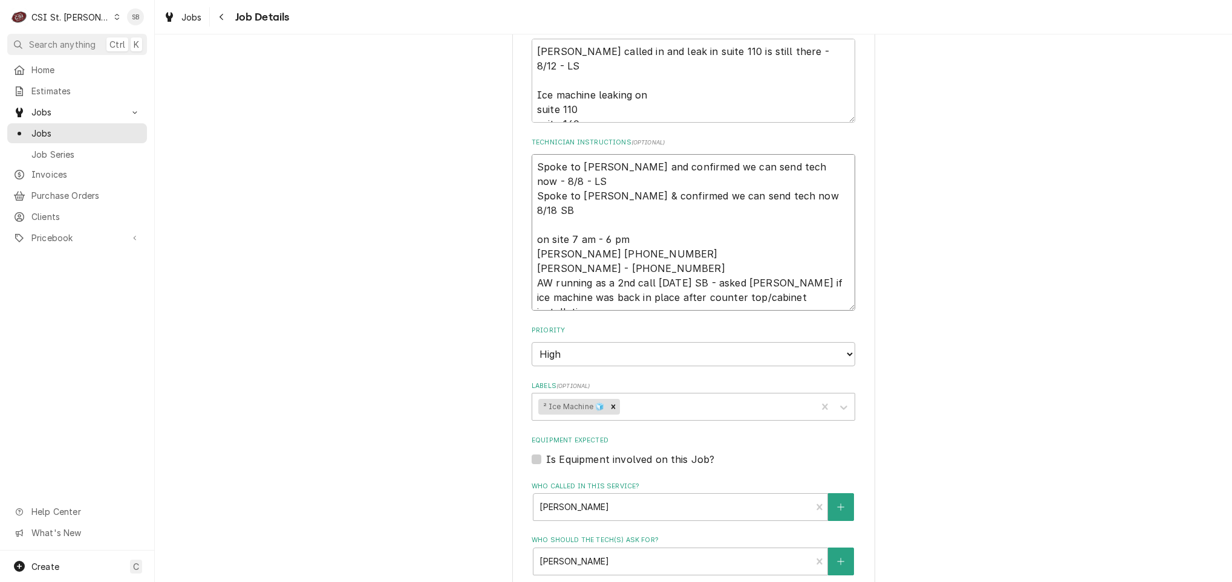
type textarea "Spoke to Jeff and confirmed we can send tech now - 8/8 - LS Spoke to Jeff & con…"
type textarea "x"
type textarea "Spoke to Jeff and confirmed we can send tech now - 8/8 - LS Spoke to Jeff & con…"
type textarea "x"
type textarea "Spoke to Jeff and confirmed we can send tech now - 8/8 - LS Spoke to Jeff & con…"
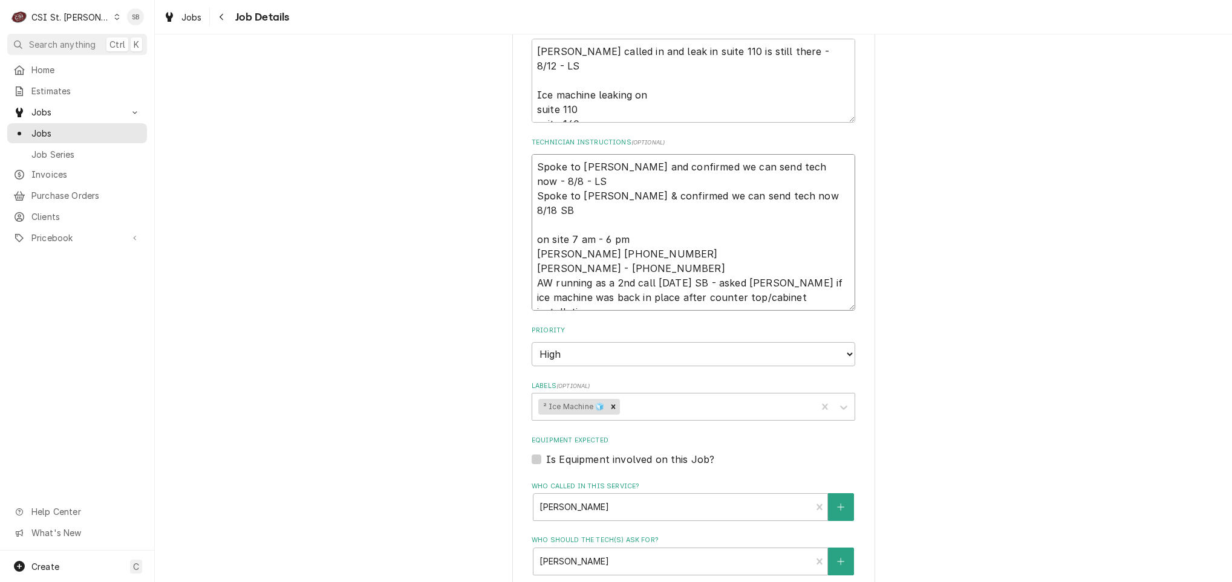
type textarea "x"
type textarea "Spoke to Jeff and confirmed we can send tech now - 8/8 - LS Spoke to Jeff & con…"
type textarea "x"
type textarea "Spoke to Jeff and confirmed we can send tech now - 8/8 - LS Spoke to Jeff & con…"
type textarea "x"
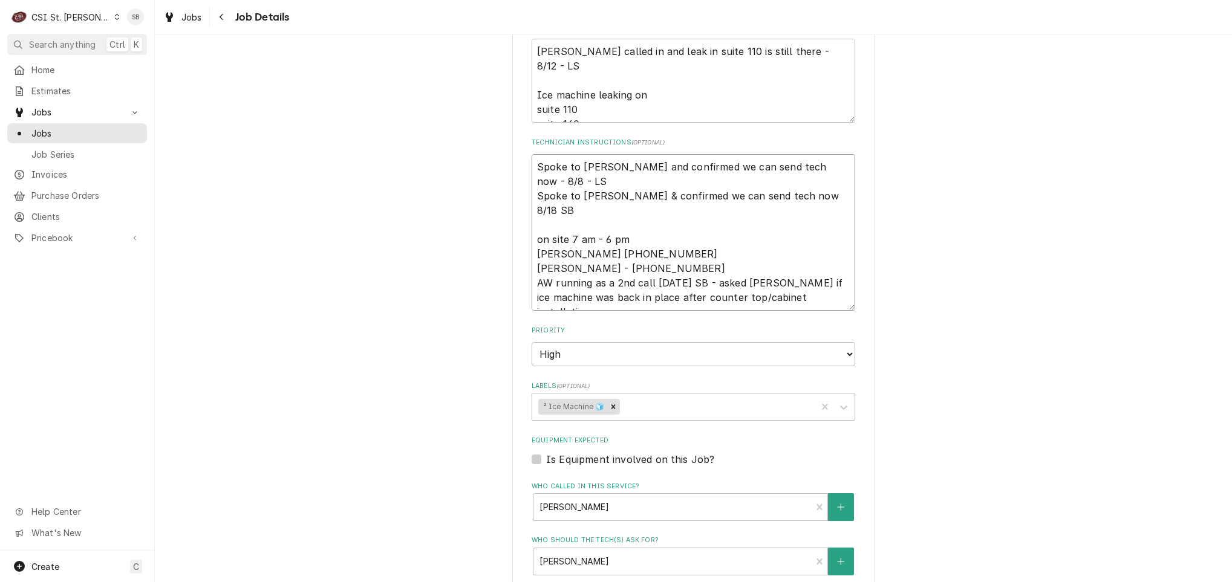
type textarea "Spoke to Jeff and confirmed we can send tech now - 8/8 - LS Spoke to Jeff & con…"
type textarea "x"
type textarea "Spoke to Jeff and confirmed we can send tech now - 8/8 - LS Spoke to Jeff & con…"
type textarea "x"
type textarea "Spoke to Jeff and confirmed we can send tech now - 8/8 - LS Spoke to Jeff & con…"
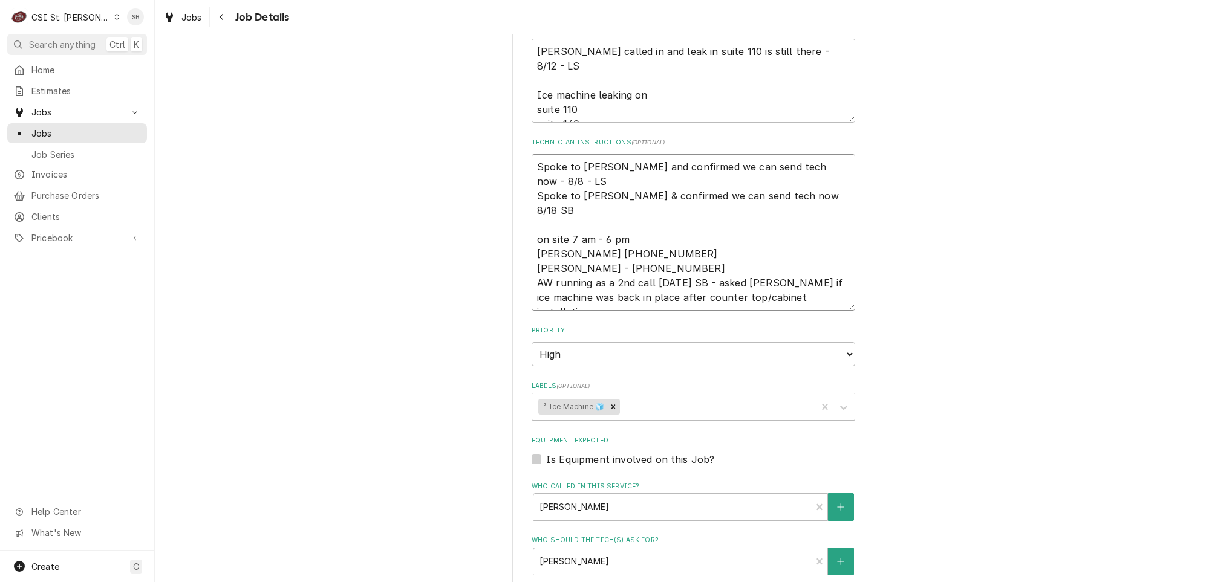
type textarea "x"
type textarea "Spoke to Jeff and confirmed we can send tech now - 8/8 - LS Spoke to Jeff & con…"
type textarea "x"
type textarea "Spoke to Jeff and confirmed we can send tech now - 8/8 - LS Spoke to Jeff & con…"
type textarea "x"
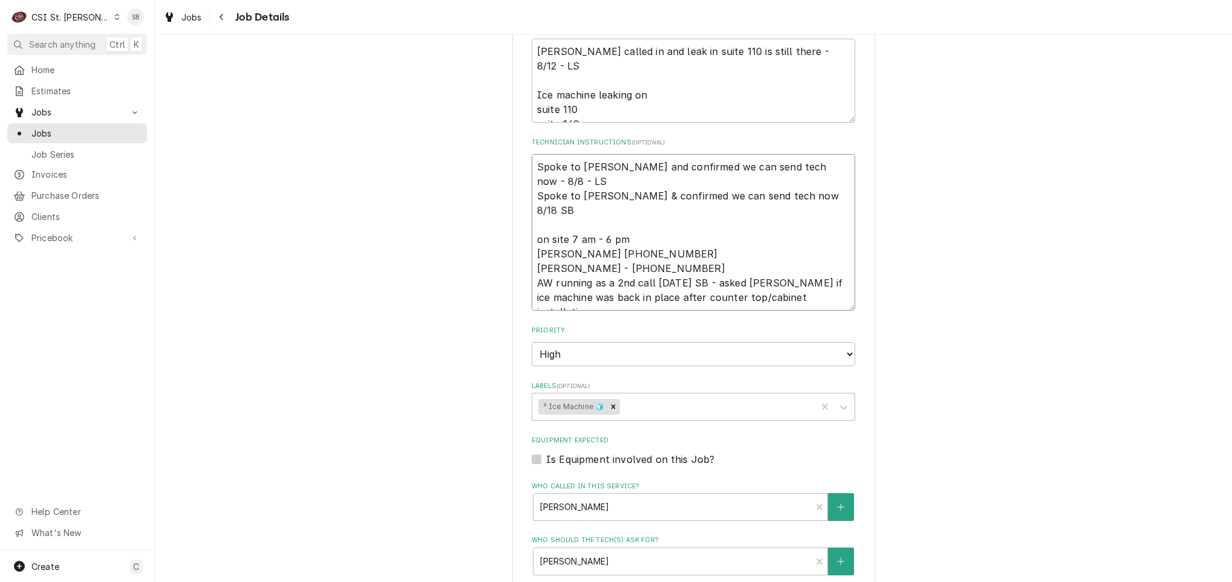
type textarea "Spoke to Jeff and confirmed we can send tech now - 8/8 - LS Spoke to Jeff & con…"
type textarea "x"
type textarea "Spoke to Jeff and confirmed we can send tech now - 8/8 - LS Spoke to Jeff & con…"
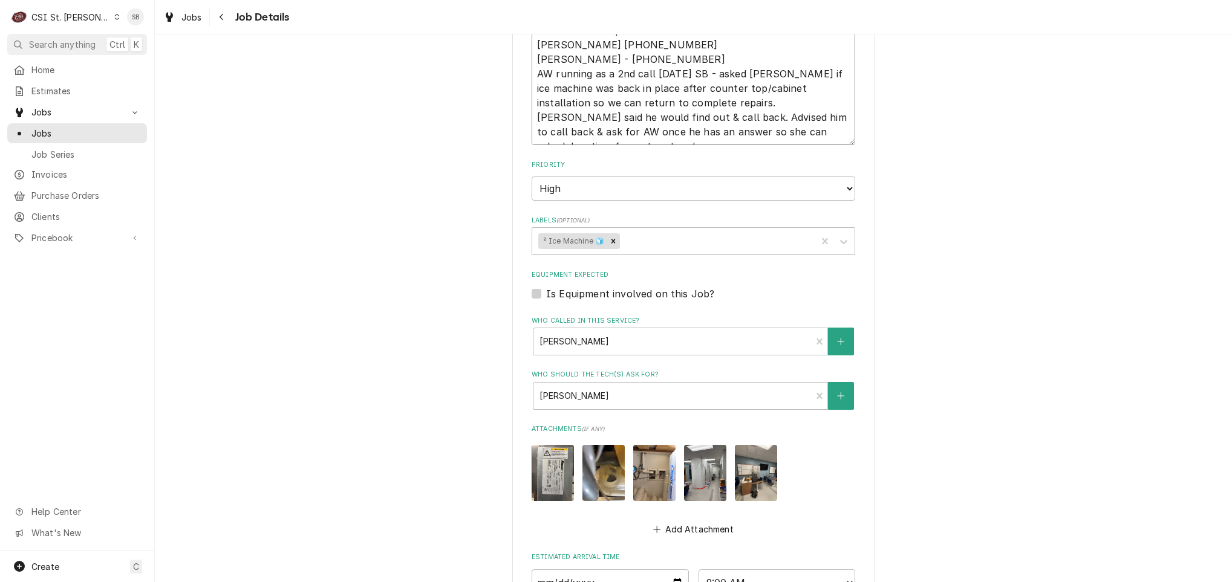
scroll to position [683, 0]
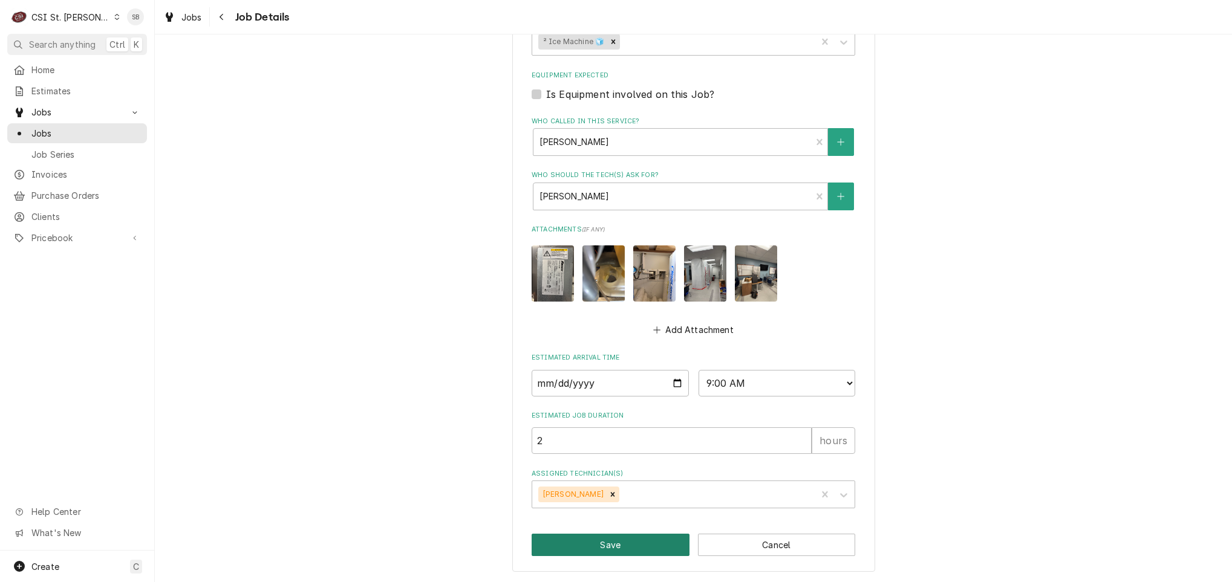
click at [617, 543] on button "Save" at bounding box center [611, 545] width 158 height 22
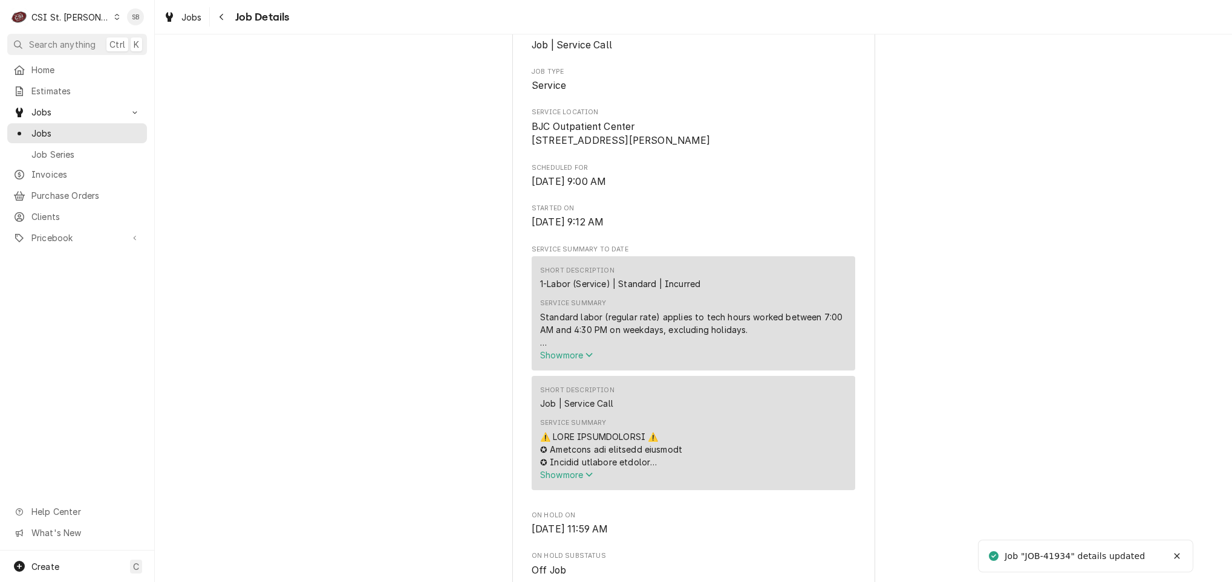
scroll to position [544, 0]
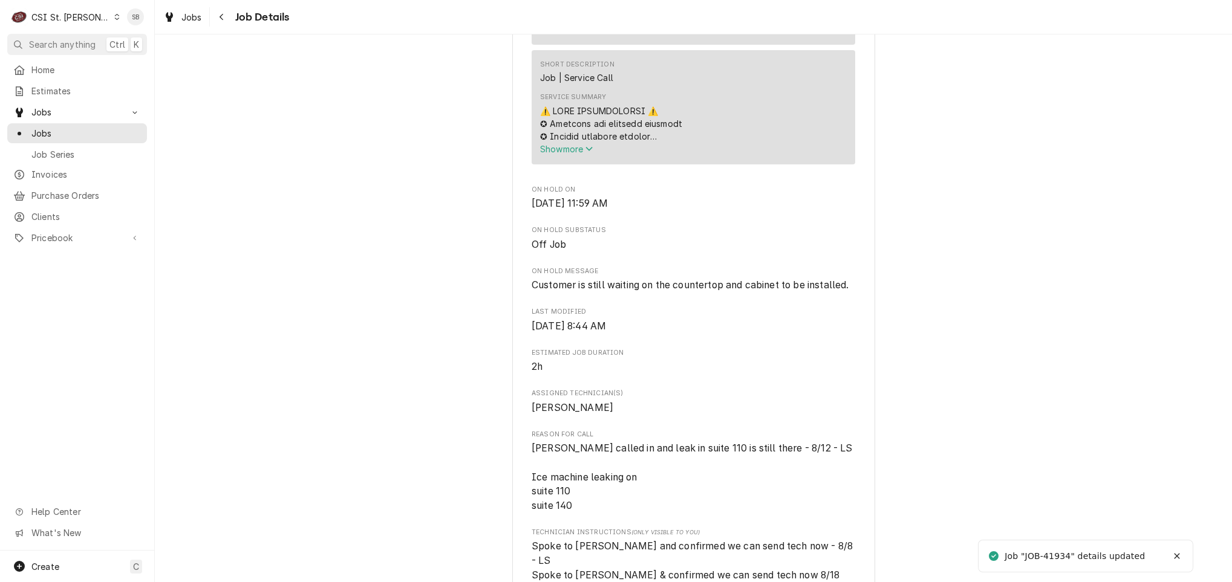
click at [590, 143] on div "Service Summary" at bounding box center [693, 124] width 307 height 38
click at [585, 153] on icon "Service Summary" at bounding box center [588, 149] width 7 height 8
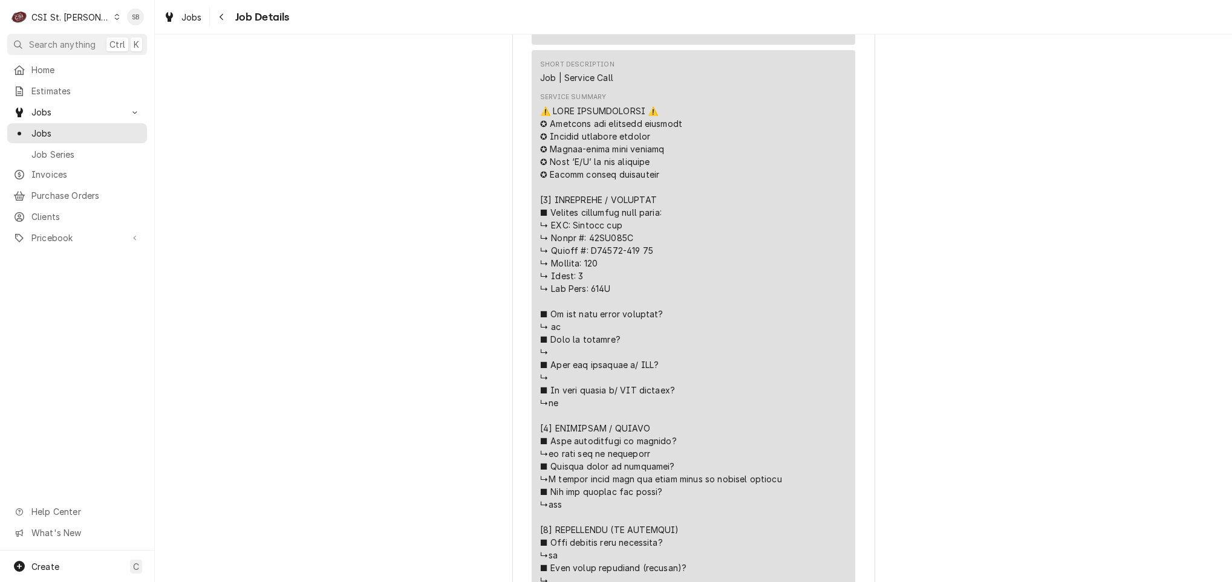
click at [583, 165] on div "Service Summary" at bounding box center [693, 562] width 307 height 915
click at [582, 152] on div "Service Summary" at bounding box center [693, 562] width 307 height 915
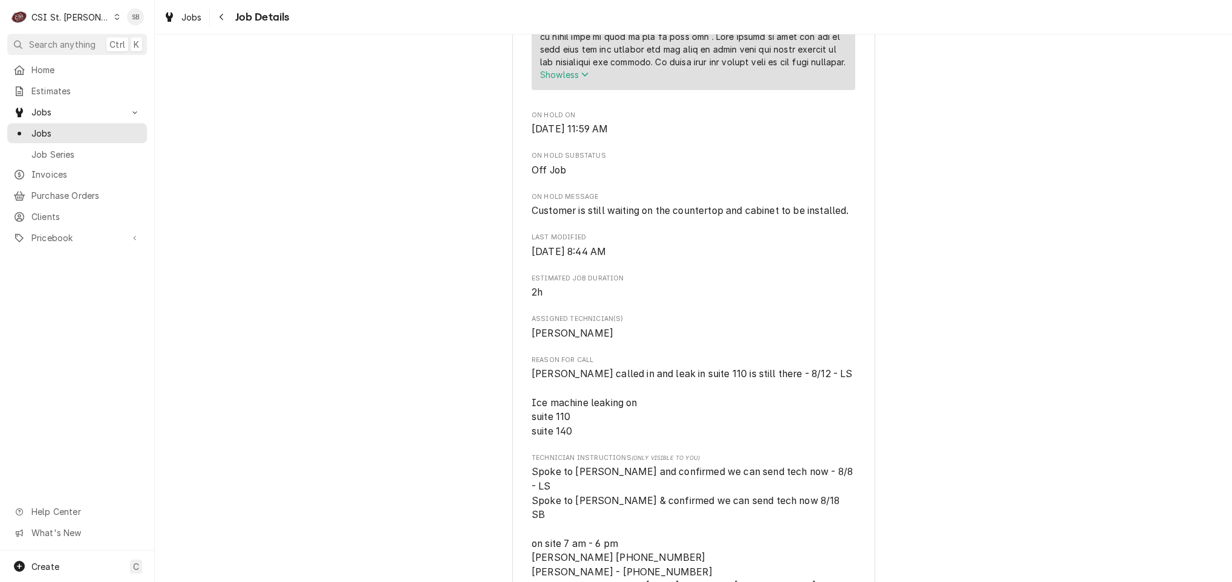
scroll to position [1905, 0]
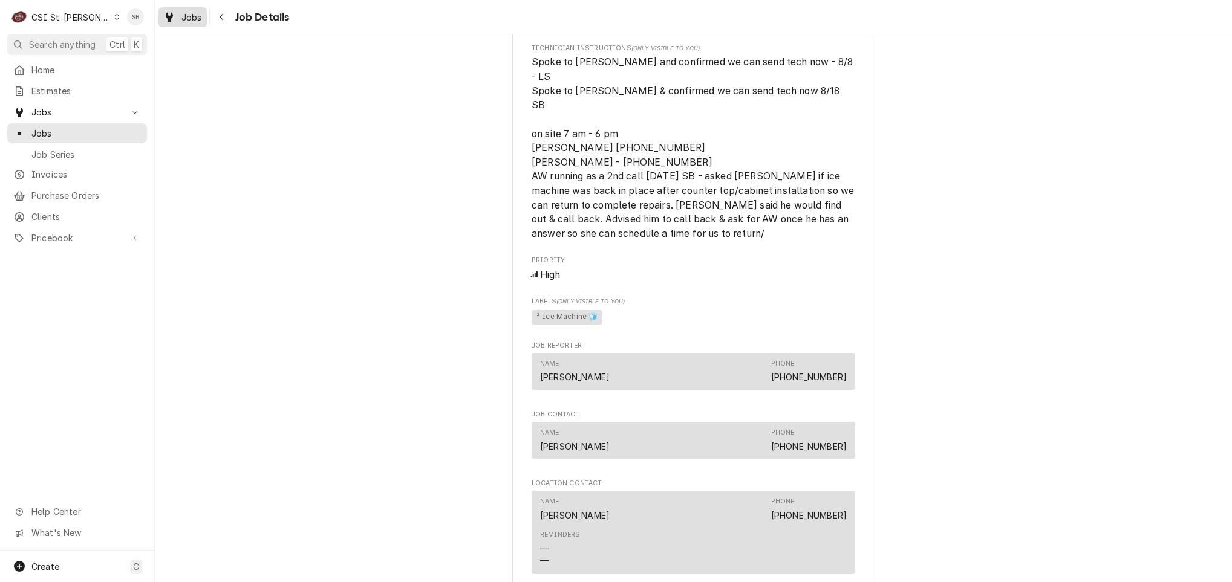
click at [192, 20] on span "Jobs" at bounding box center [191, 17] width 21 height 13
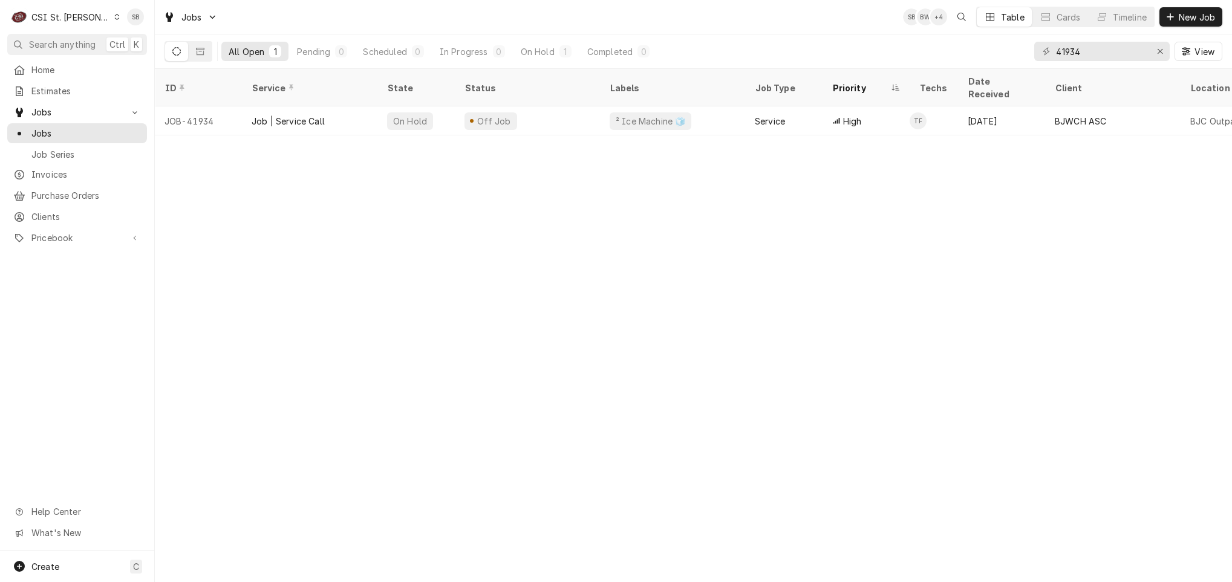
drag, startPoint x: 768, startPoint y: 315, endPoint x: 655, endPoint y: 358, distance: 121.2
click at [774, 316] on div "ID Service State Status Labels Job Type Priority Techs Date Received Client Loc…" at bounding box center [693, 326] width 1077 height 514
click at [69, 169] on span "Invoices" at bounding box center [85, 174] width 109 height 13
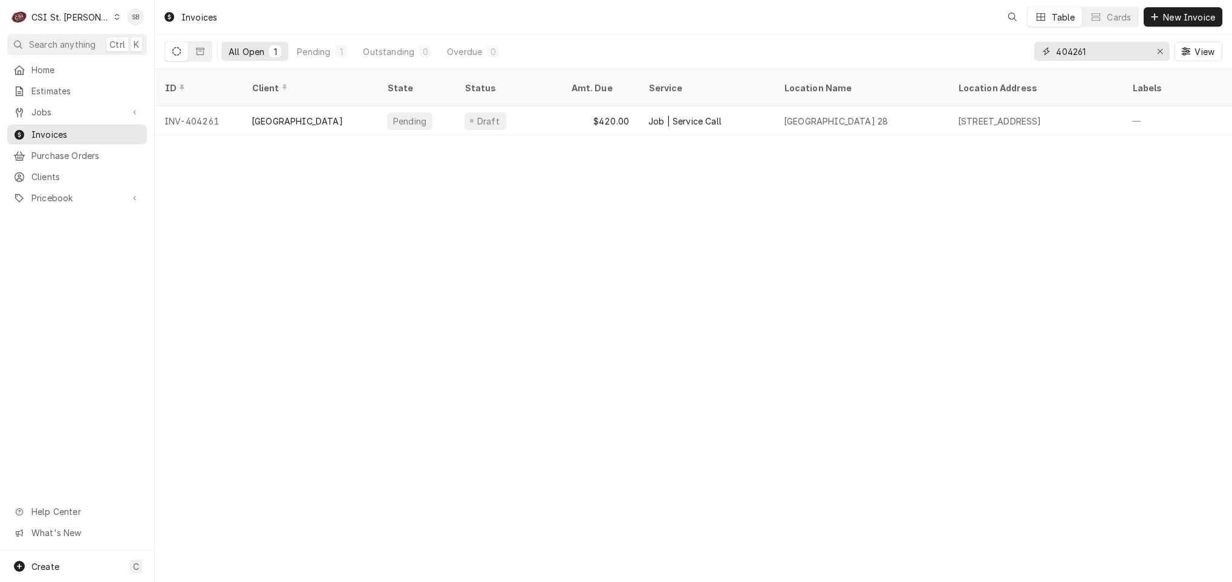
click at [1071, 53] on input "404261" at bounding box center [1101, 51] width 91 height 19
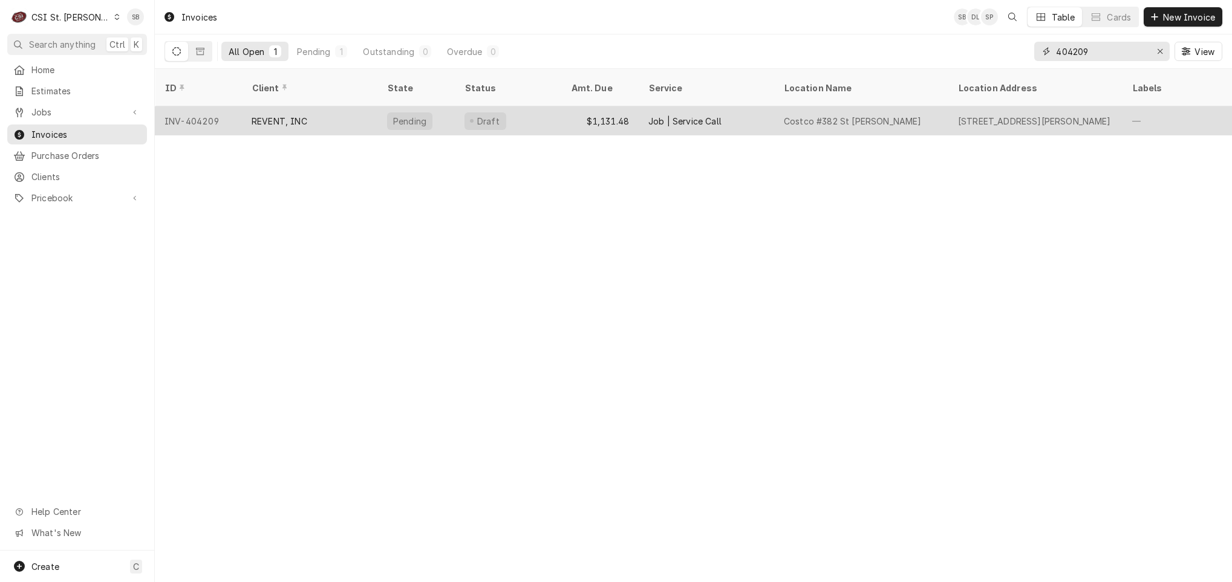
type input "404209"
click at [343, 107] on div "REVENT, INC" at bounding box center [309, 120] width 135 height 29
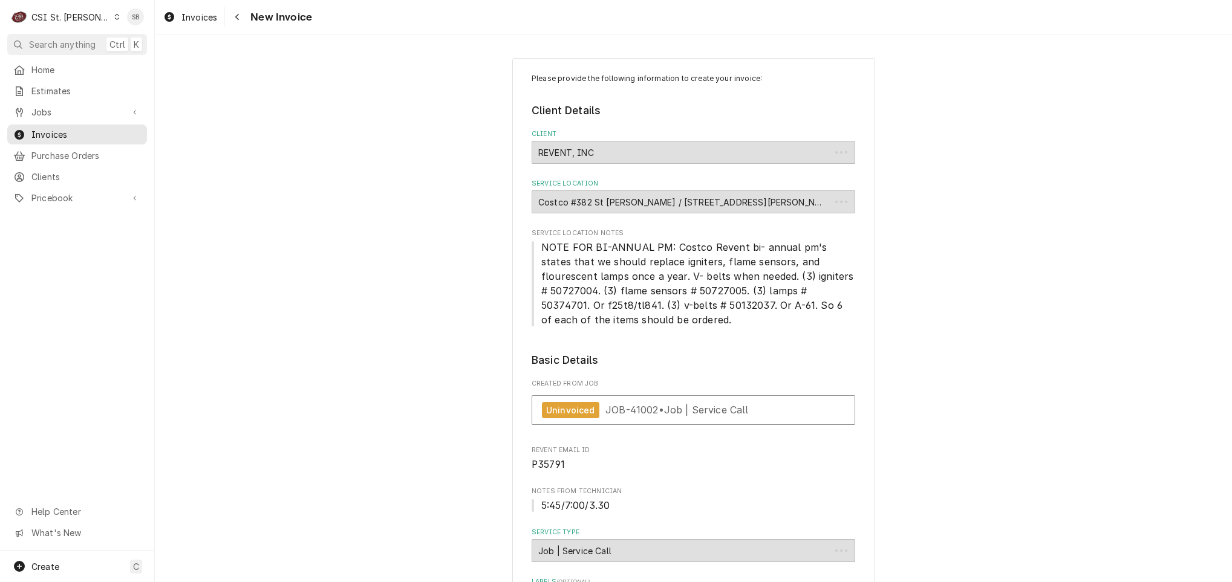
type textarea "x"
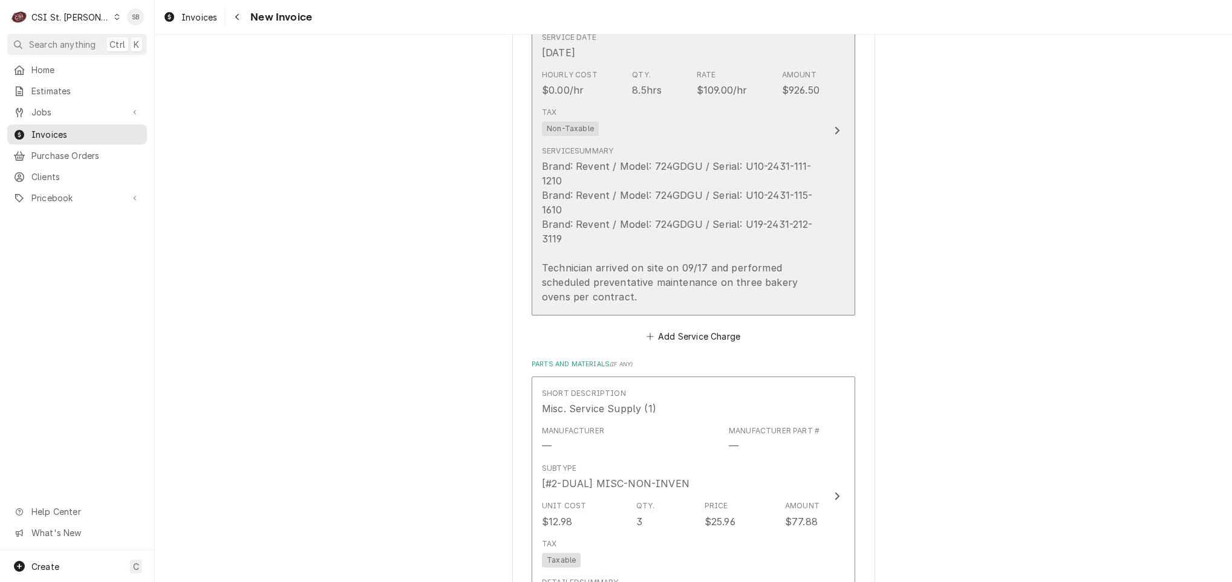
scroll to position [1179, 0]
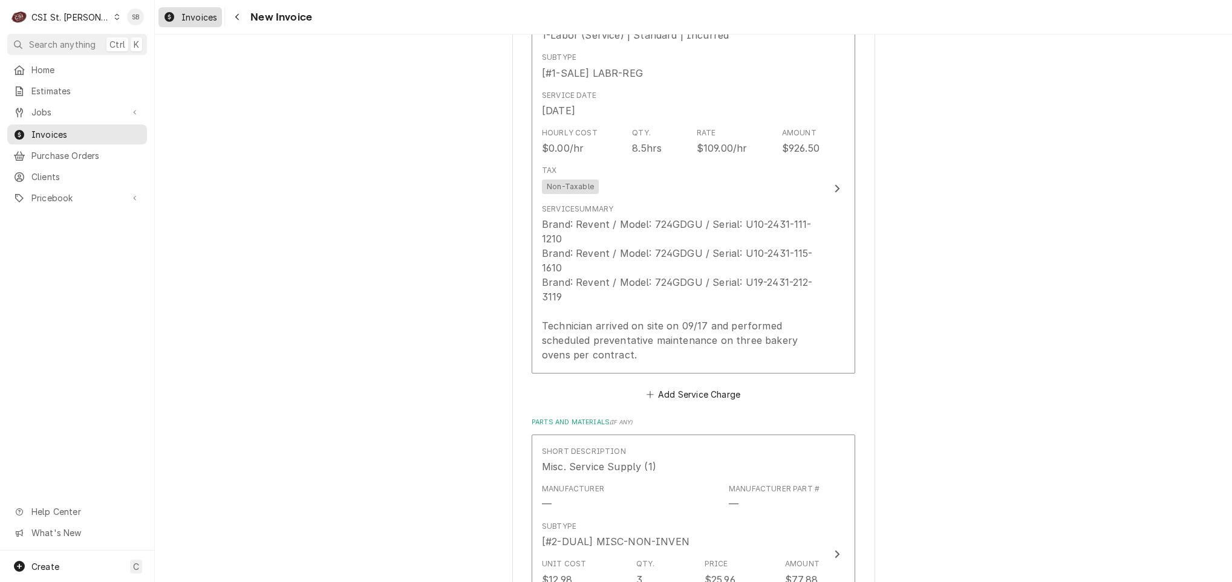
drag, startPoint x: 184, startPoint y: 16, endPoint x: 177, endPoint y: 8, distance: 11.2
click at [184, 16] on span "Invoices" at bounding box center [199, 17] width 36 height 13
